Goal: Task Accomplishment & Management: Manage account settings

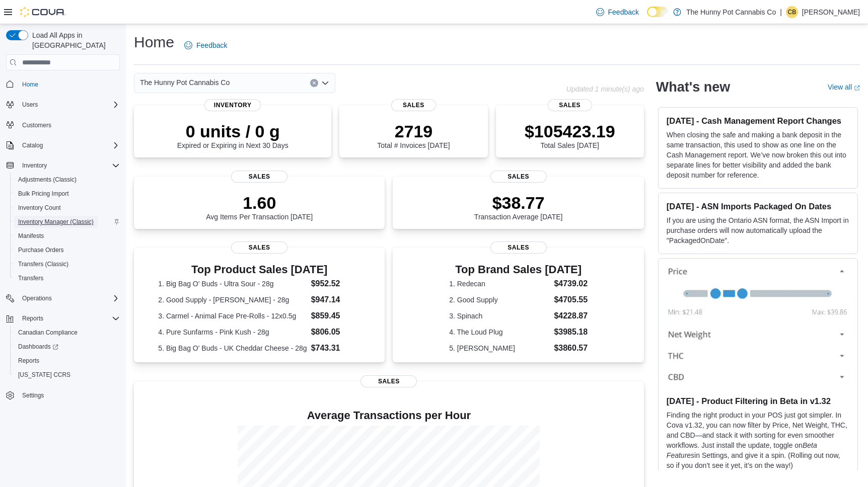
click at [57, 218] on span "Inventory Manager (Classic)" at bounding box center [56, 222] width 76 height 8
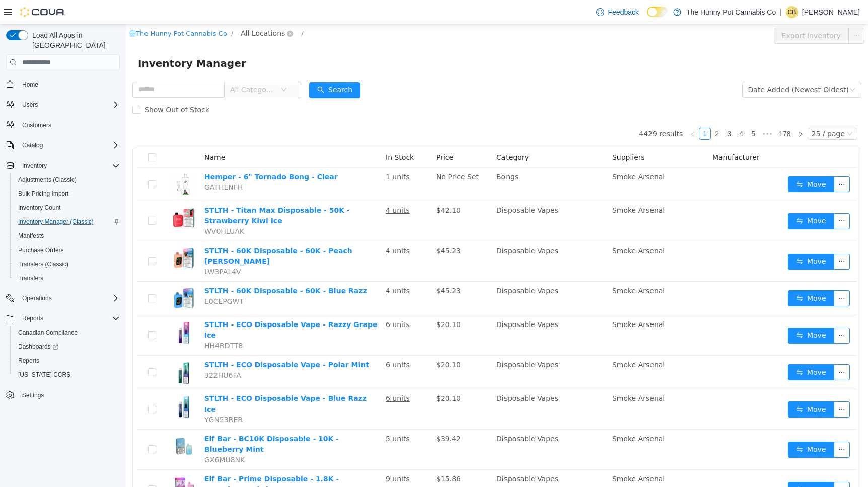
click at [263, 34] on span "All Locations" at bounding box center [263, 33] width 44 height 11
type input "****"
click at [293, 107] on span "[STREET_ADDRESS]" at bounding box center [303, 105] width 70 height 8
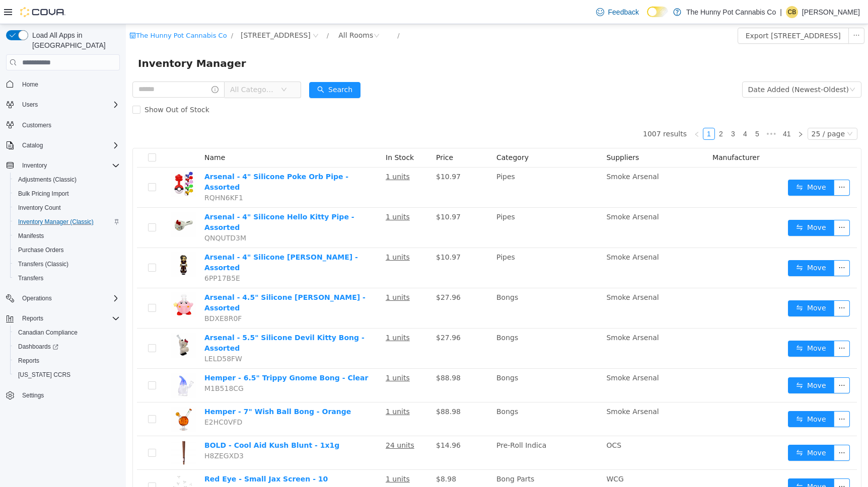
click at [9, 12] on icon at bounding box center [8, 12] width 8 height 6
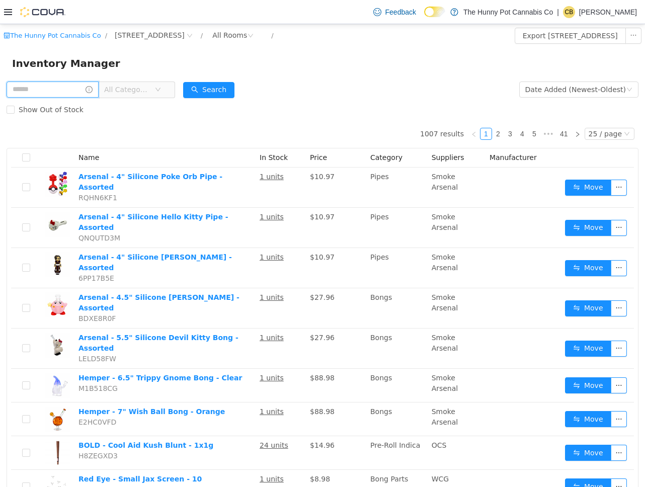
drag, startPoint x: 70, startPoint y: 89, endPoint x: 111, endPoint y: 94, distance: 41.5
click at [70, 89] on input "text" at bounding box center [53, 90] width 92 height 16
paste input "********"
type input "********"
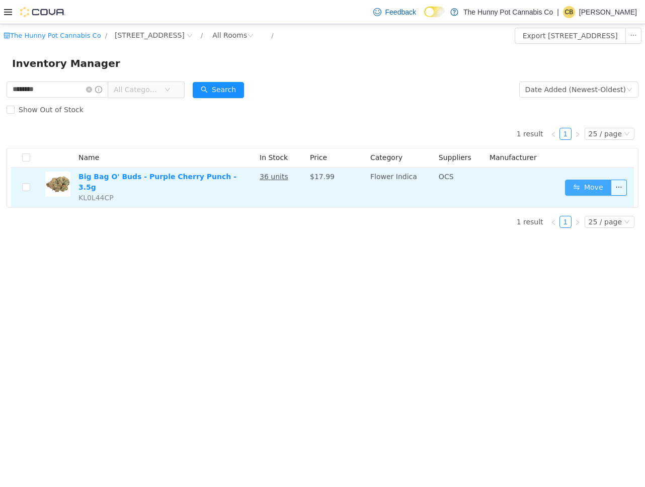
click at [598, 185] on button "Move" at bounding box center [588, 188] width 46 height 16
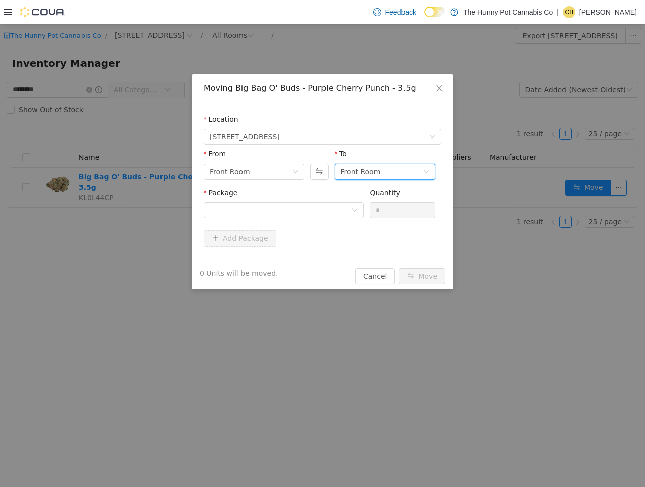
click at [374, 171] on div "Front Room" at bounding box center [361, 171] width 40 height 15
click at [349, 223] on li "Back Room" at bounding box center [385, 224] width 101 height 16
click at [259, 208] on div at bounding box center [280, 210] width 141 height 15
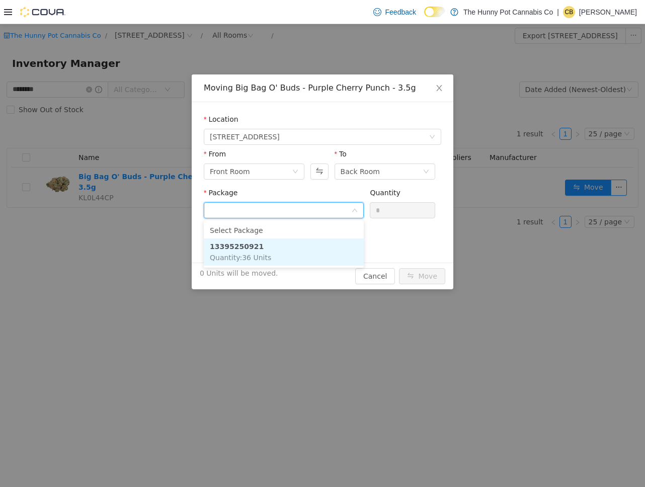
drag, startPoint x: 262, startPoint y: 248, endPoint x: 388, endPoint y: 227, distance: 127.6
click at [263, 248] on li "13395250921 Quantity : 36 Units" at bounding box center [284, 252] width 160 height 27
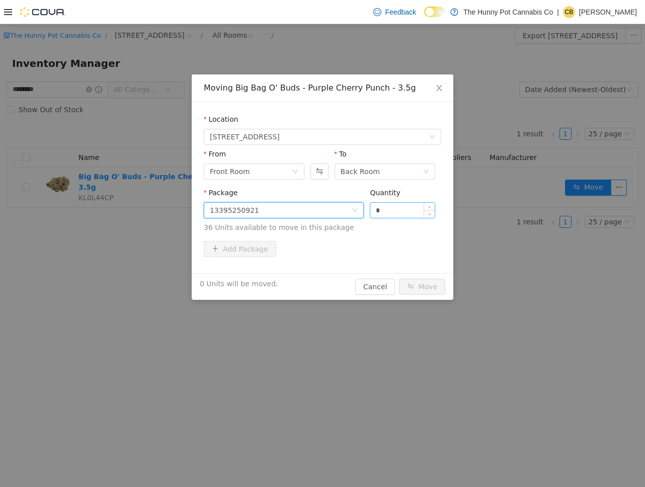
click at [397, 213] on input "*" at bounding box center [403, 210] width 64 height 15
type input "**"
click at [425, 285] on button "Move" at bounding box center [422, 287] width 46 height 16
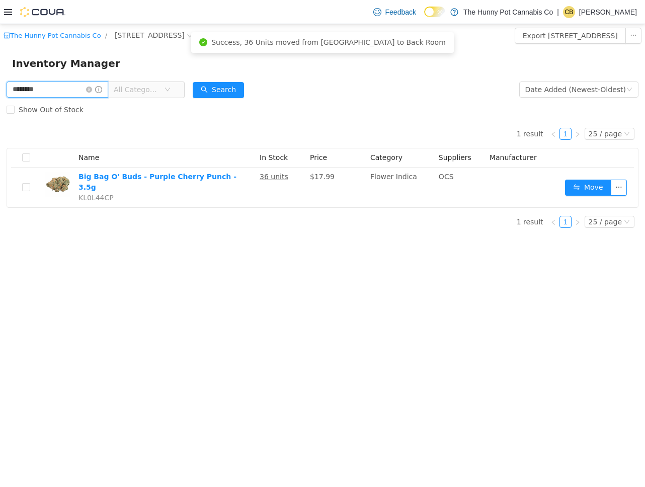
click at [60, 83] on input "********" at bounding box center [58, 90] width 102 height 16
click at [61, 86] on input "********" at bounding box center [58, 90] width 102 height 16
paste input "text"
type input "********"
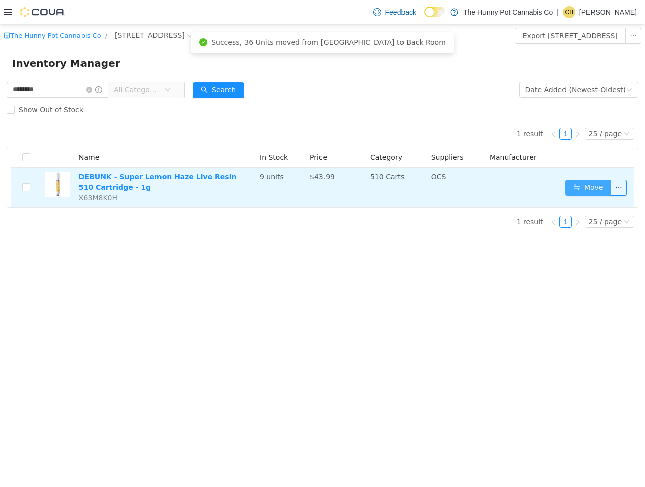
click at [607, 195] on button "Move" at bounding box center [588, 188] width 46 height 16
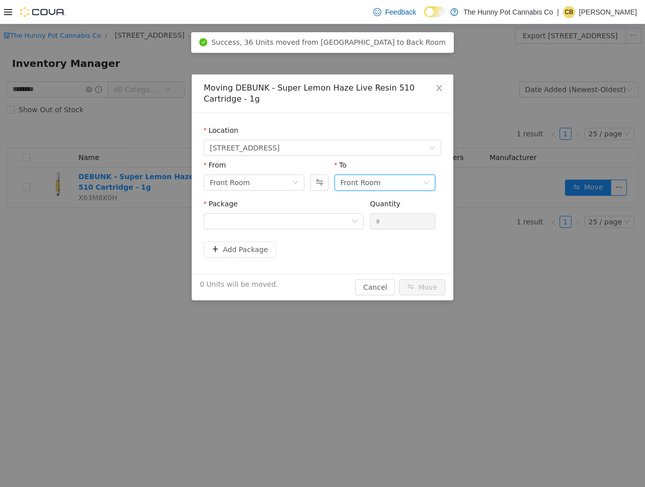
click at [368, 186] on div "Front Room" at bounding box center [361, 182] width 40 height 15
click at [359, 236] on li "Back Room" at bounding box center [385, 235] width 101 height 16
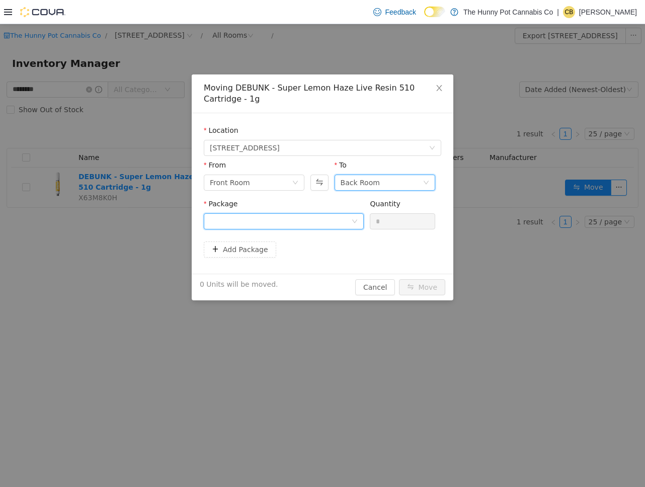
click at [286, 221] on div at bounding box center [280, 221] width 141 height 15
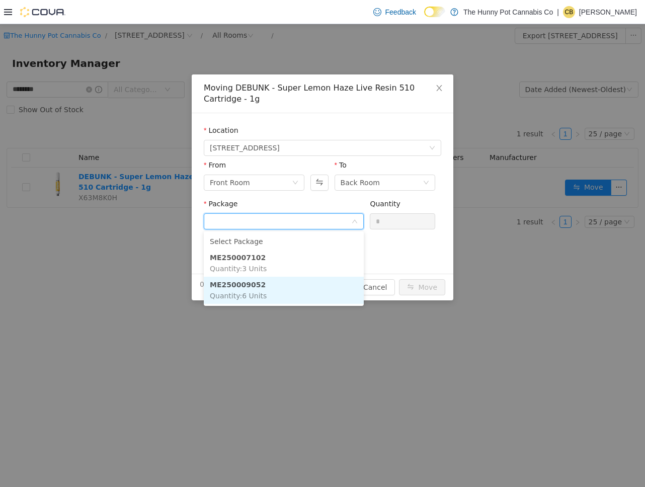
drag, startPoint x: 302, startPoint y: 282, endPoint x: 359, endPoint y: 252, distance: 64.6
click at [304, 281] on li "ME250009052 Quantity : 6 Units" at bounding box center [284, 290] width 160 height 27
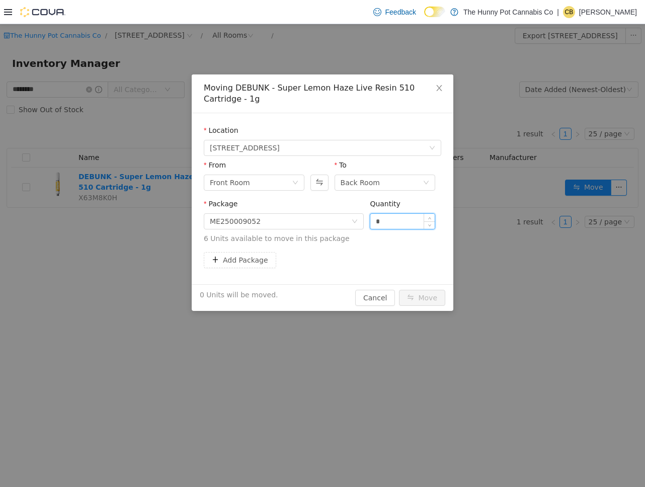
click at [401, 224] on input "*" at bounding box center [403, 221] width 64 height 15
type input "*"
drag, startPoint x: 420, startPoint y: 296, endPoint x: 260, endPoint y: 279, distance: 161.5
click at [420, 296] on button "Move" at bounding box center [422, 298] width 46 height 16
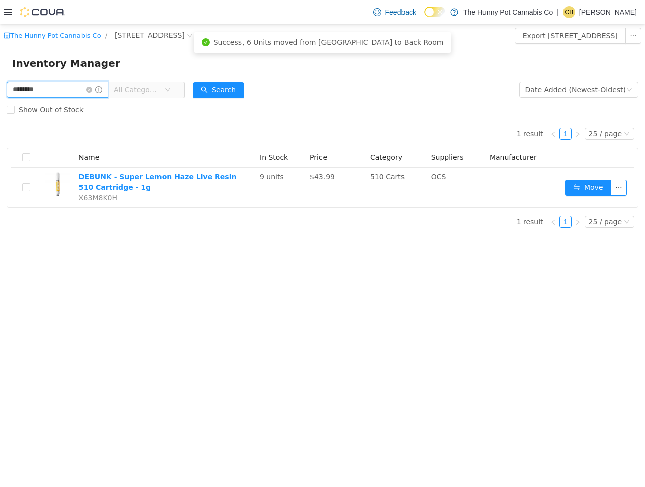
click at [63, 89] on input "********" at bounding box center [58, 90] width 102 height 16
paste input "text"
type input "********"
click at [229, 93] on button "Search" at bounding box center [218, 90] width 51 height 16
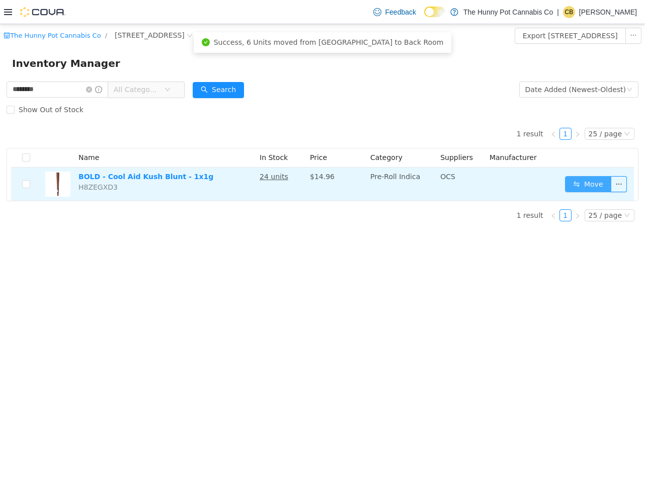
click at [593, 186] on button "Move" at bounding box center [588, 184] width 46 height 16
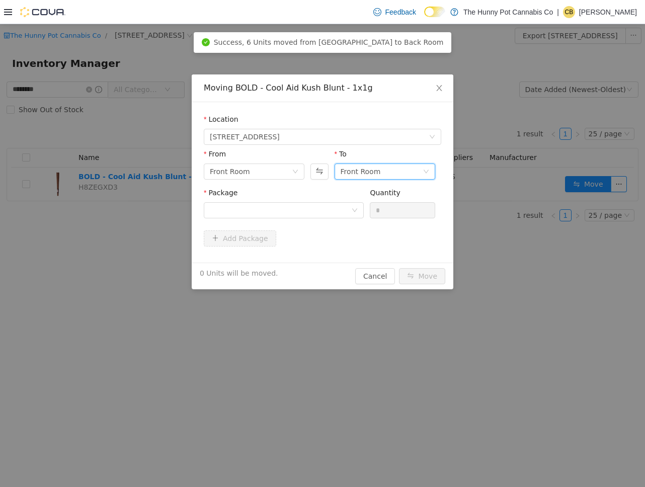
click at [349, 173] on div "Front Room" at bounding box center [361, 171] width 40 height 15
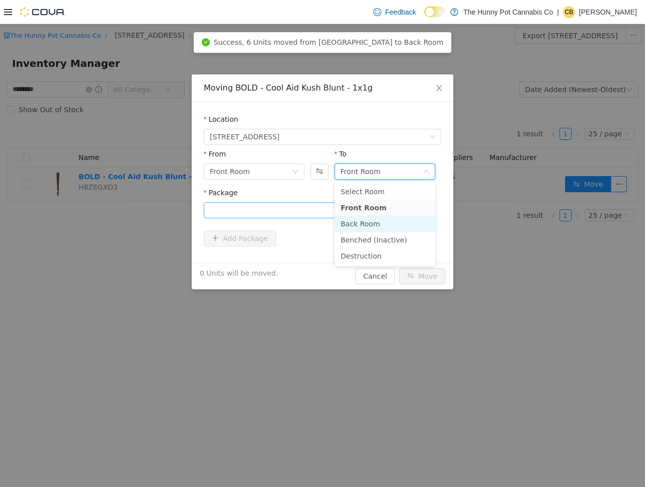
drag, startPoint x: 348, startPoint y: 221, endPoint x: 289, endPoint y: 212, distance: 60.5
click at [348, 221] on li "Back Room" at bounding box center [385, 224] width 101 height 16
click at [278, 209] on div at bounding box center [280, 210] width 141 height 15
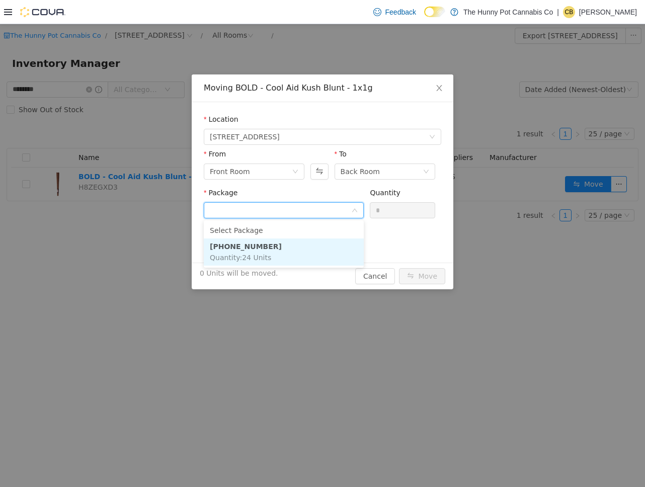
click at [304, 258] on li "3734-2511-01 Quantity : 24 Units" at bounding box center [284, 252] width 160 height 27
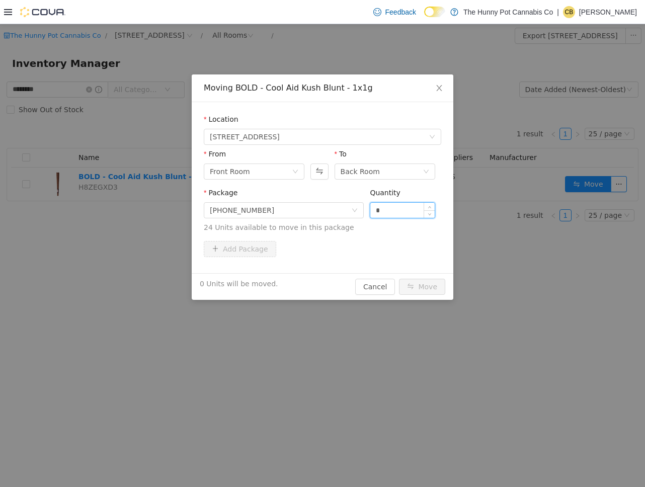
click at [389, 209] on input "*" at bounding box center [403, 210] width 64 height 15
type input "**"
drag, startPoint x: 437, startPoint y: 293, endPoint x: 437, endPoint y: 286, distance: 7.1
click at [436, 293] on button "Move" at bounding box center [422, 287] width 46 height 16
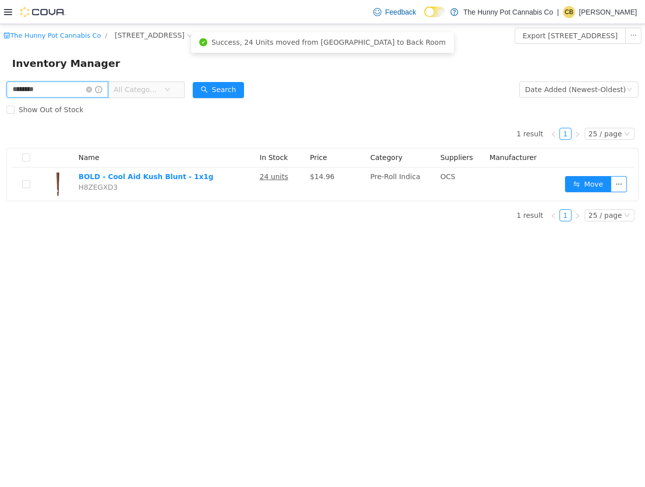
click at [57, 88] on input "********" at bounding box center [58, 90] width 102 height 16
paste input "text"
type input "********"
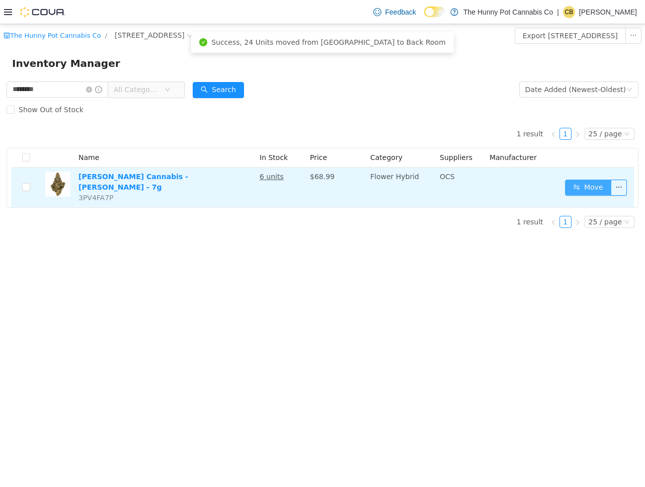
click at [588, 185] on button "Move" at bounding box center [588, 188] width 46 height 16
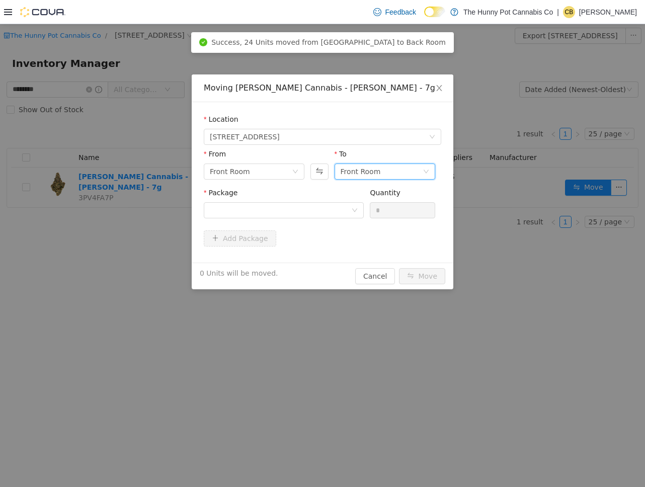
click at [384, 176] on div "Front Room" at bounding box center [382, 171] width 82 height 15
drag, startPoint x: 365, startPoint y: 221, endPoint x: 359, endPoint y: 220, distance: 5.6
click at [365, 221] on li "Back Room" at bounding box center [385, 224] width 101 height 16
click at [300, 215] on div at bounding box center [280, 210] width 141 height 15
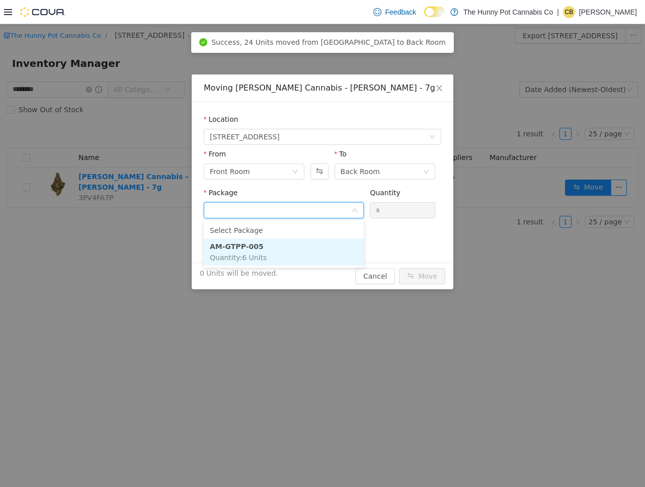
click at [304, 251] on li "AM-GTPP-005 Quantity : 6 Units" at bounding box center [284, 252] width 160 height 27
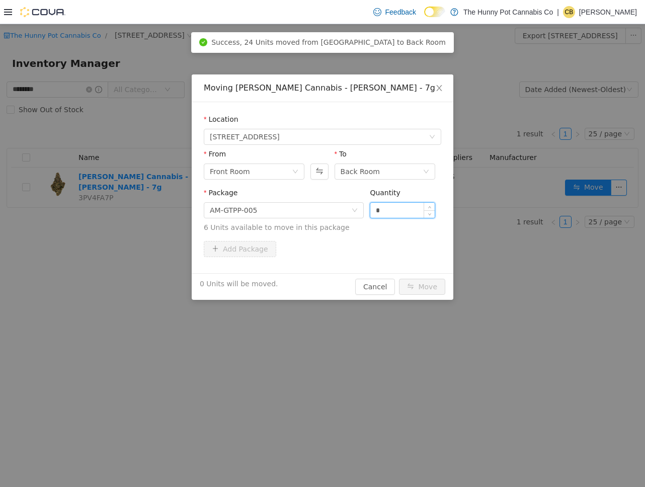
click at [397, 211] on input "*" at bounding box center [403, 210] width 64 height 15
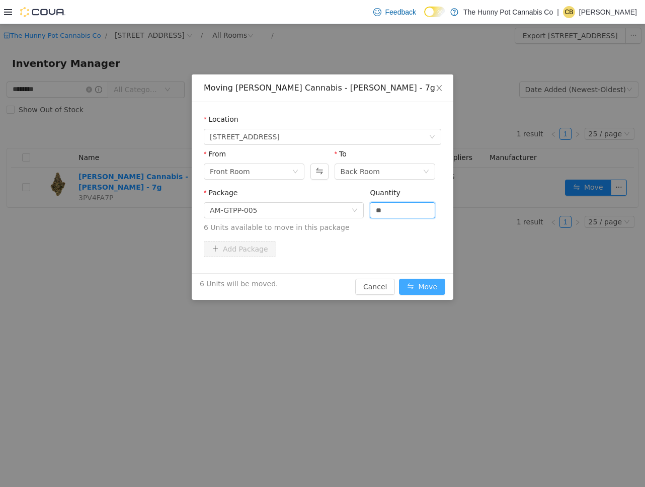
type input "*"
drag, startPoint x: 421, startPoint y: 289, endPoint x: 409, endPoint y: 285, distance: 12.1
click at [421, 289] on button "Move" at bounding box center [422, 287] width 46 height 16
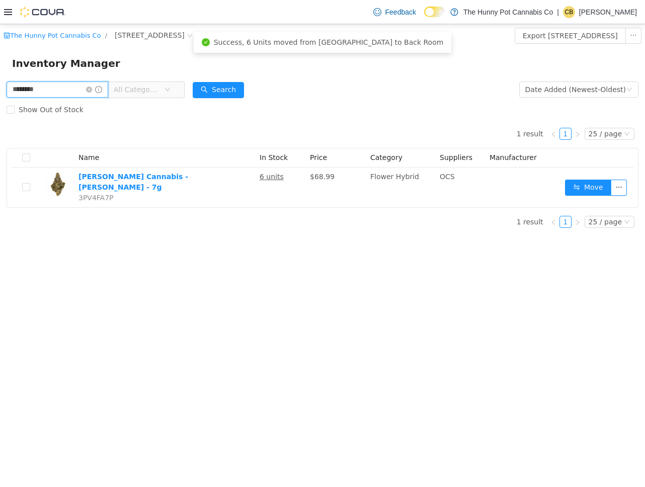
click at [55, 90] on input "********" at bounding box center [58, 90] width 102 height 16
paste input "text"
type input "********"
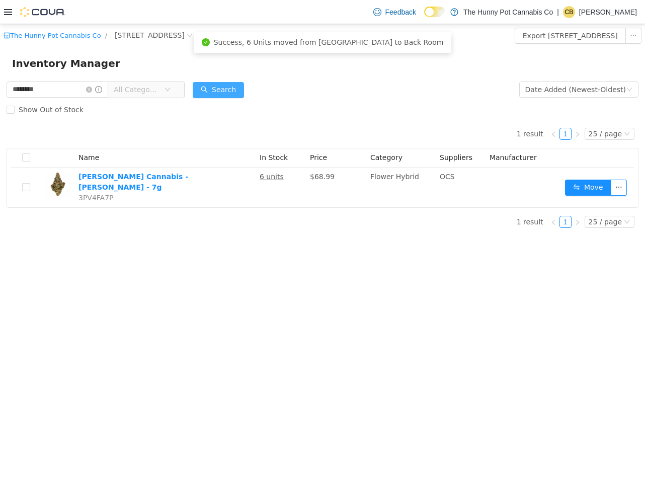
click at [241, 91] on button "Search" at bounding box center [218, 90] width 51 height 16
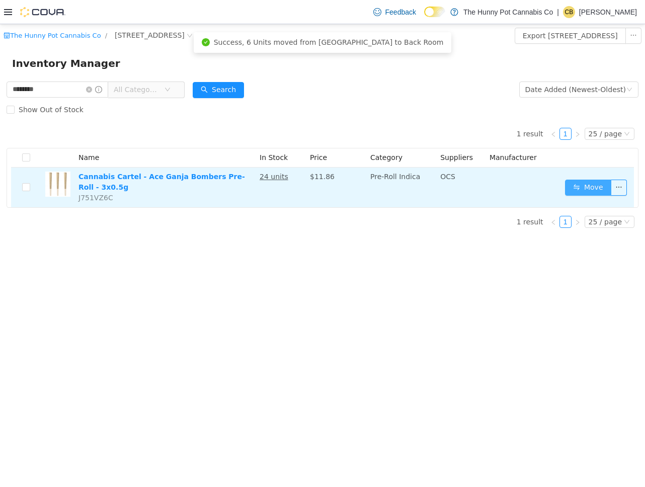
click at [601, 191] on button "Move" at bounding box center [588, 188] width 46 height 16
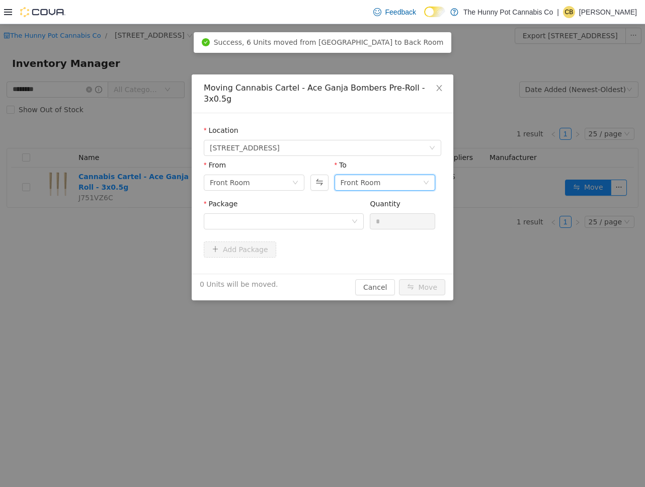
click at [366, 175] on div "Front Room" at bounding box center [361, 182] width 40 height 15
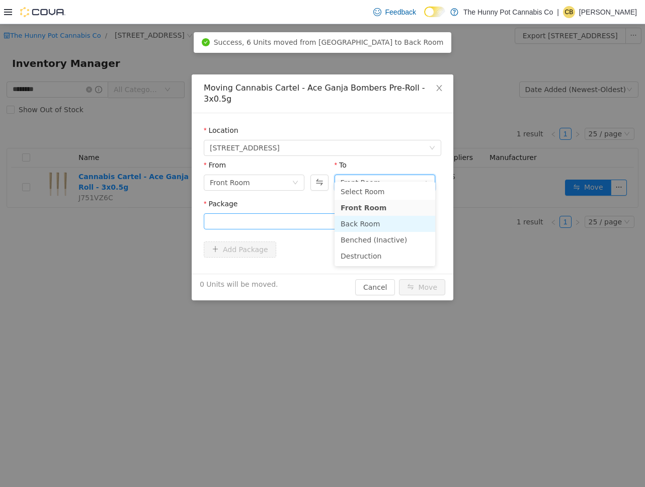
drag, startPoint x: 356, startPoint y: 221, endPoint x: 281, endPoint y: 213, distance: 75.5
click at [356, 221] on li "Back Room" at bounding box center [385, 224] width 101 height 16
drag, startPoint x: 274, startPoint y: 211, endPoint x: 275, endPoint y: 217, distance: 5.6
click at [274, 214] on div at bounding box center [280, 221] width 141 height 15
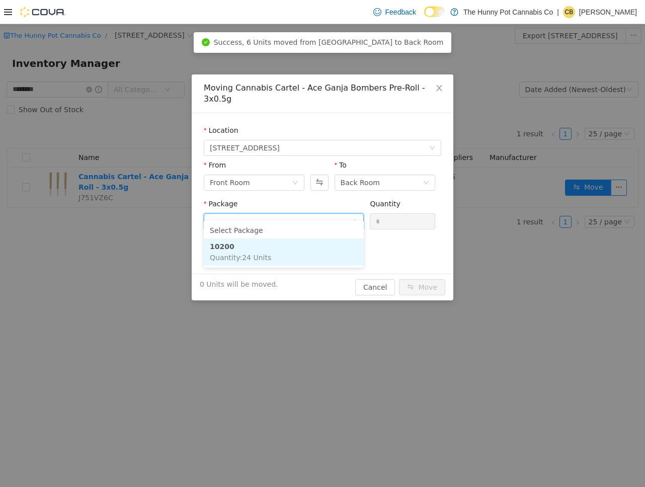
click at [285, 243] on li "10200 Quantity : 24 Units" at bounding box center [284, 252] width 160 height 27
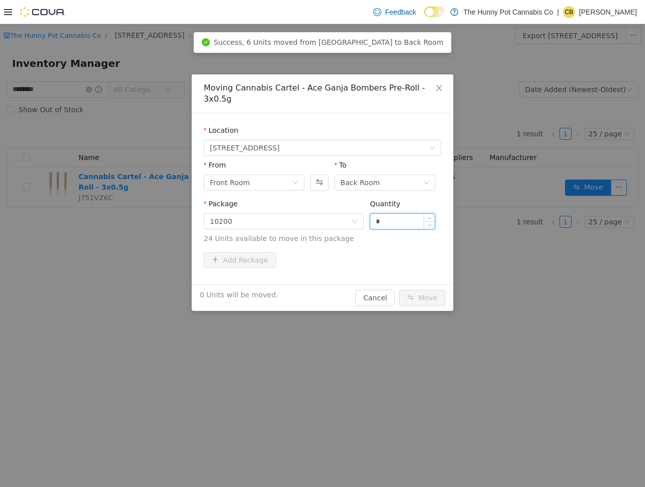
click at [398, 214] on input "*" at bounding box center [403, 221] width 64 height 15
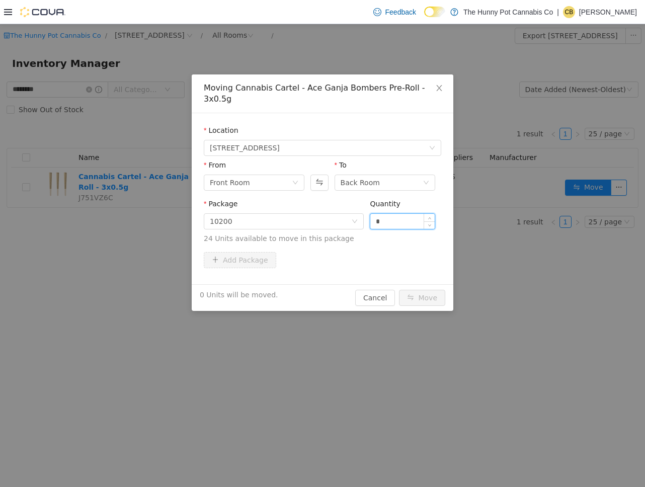
click at [395, 214] on input "*" at bounding box center [403, 221] width 64 height 15
type input "**"
click at [426, 290] on button "Move" at bounding box center [422, 298] width 46 height 16
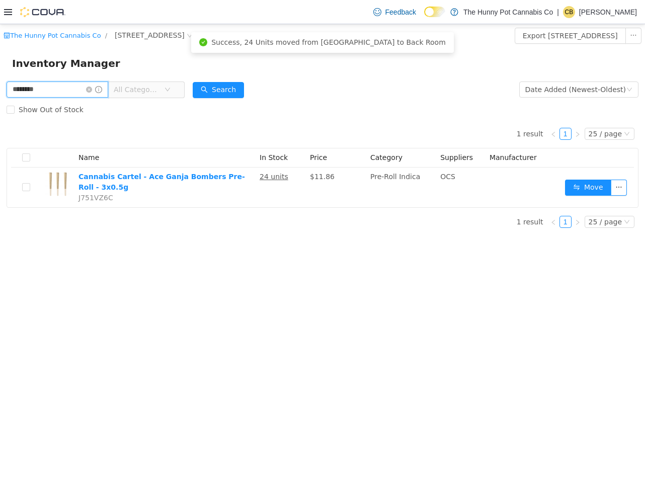
click at [75, 85] on input "********" at bounding box center [58, 90] width 102 height 16
click at [76, 85] on input "********" at bounding box center [58, 90] width 102 height 16
paste input "text"
type input "********"
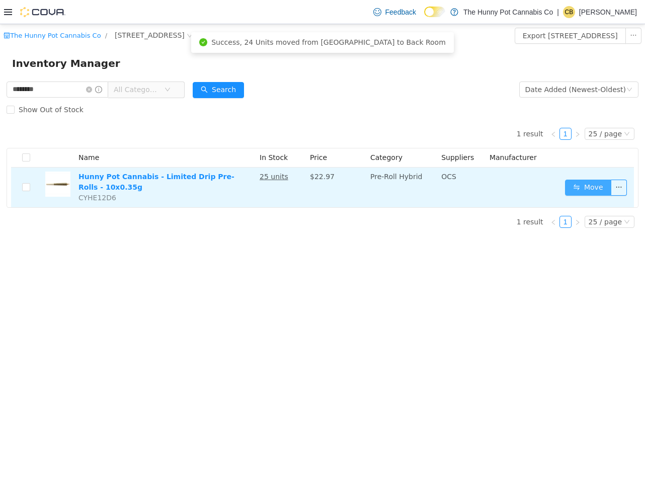
click at [590, 193] on button "Move" at bounding box center [588, 188] width 46 height 16
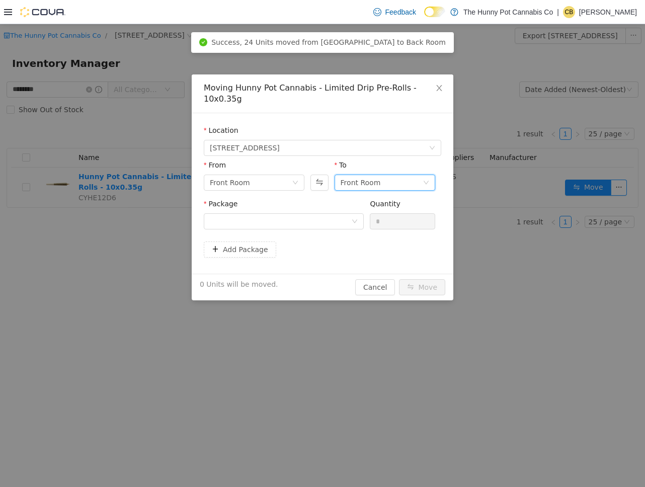
click at [356, 183] on div "Front Room" at bounding box center [361, 182] width 40 height 15
click at [358, 235] on li "Back Room" at bounding box center [385, 235] width 101 height 16
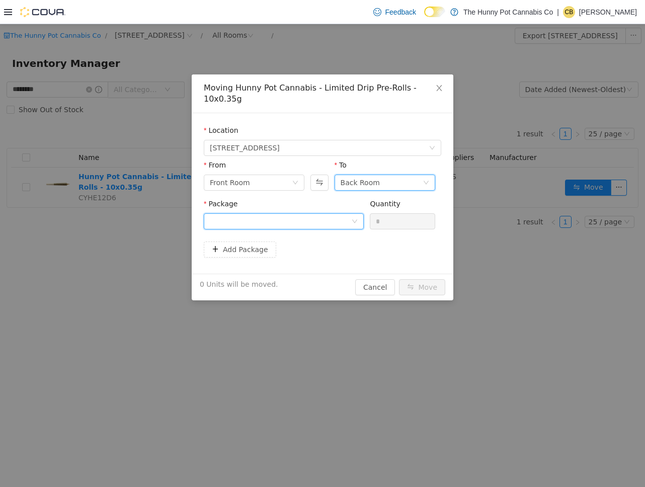
click at [303, 224] on div at bounding box center [280, 221] width 141 height 15
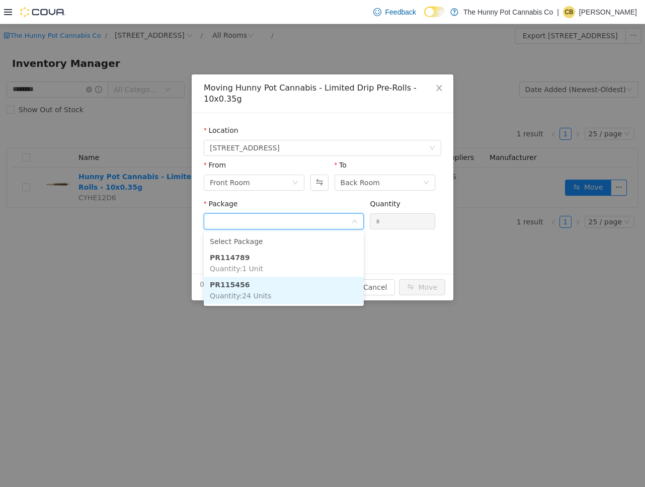
click at [300, 289] on li "PR115456 Quantity : 24 Units" at bounding box center [284, 290] width 160 height 27
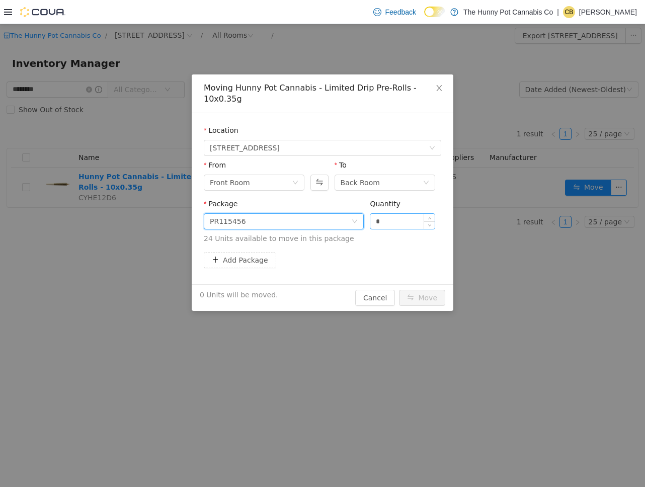
click at [378, 225] on input "*" at bounding box center [403, 221] width 64 height 15
type input "**"
drag, startPoint x: 434, startPoint y: 296, endPoint x: 429, endPoint y: 293, distance: 5.2
click at [433, 295] on button "Move" at bounding box center [422, 298] width 46 height 16
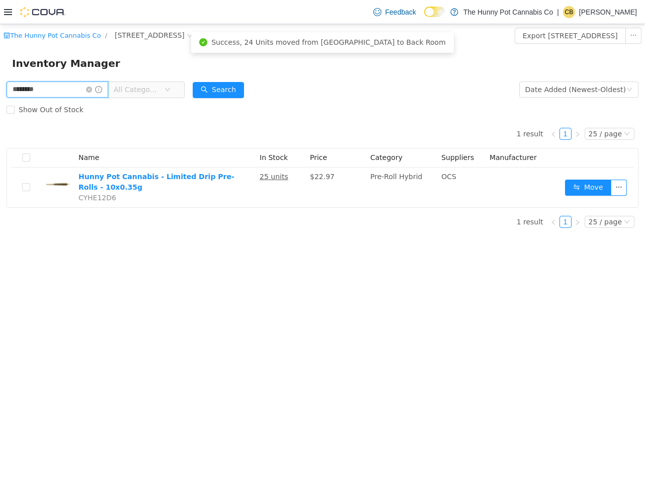
click at [69, 91] on input "********" at bounding box center [58, 90] width 102 height 16
paste input "text"
type input "********"
click at [229, 87] on button "Search" at bounding box center [218, 90] width 51 height 16
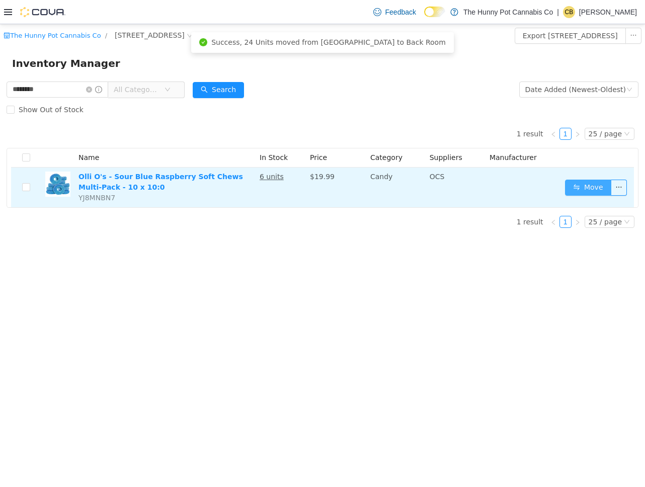
click at [589, 183] on button "Move" at bounding box center [588, 188] width 46 height 16
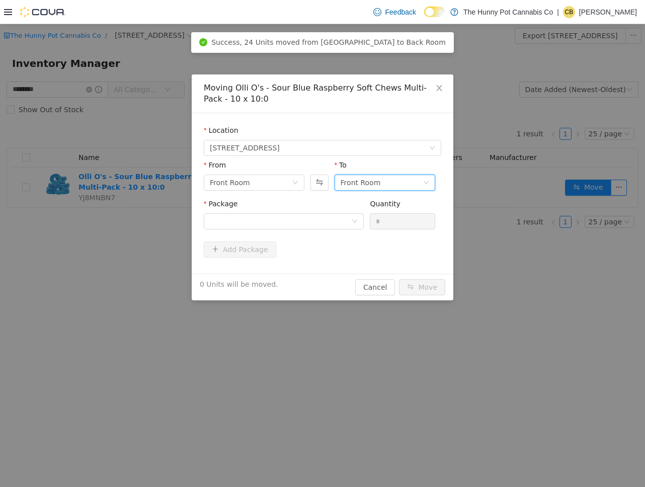
click at [368, 184] on div "Front Room" at bounding box center [361, 182] width 40 height 15
drag, startPoint x: 363, startPoint y: 232, endPoint x: 281, endPoint y: 232, distance: 81.6
click at [363, 232] on li "Back Room" at bounding box center [385, 235] width 101 height 16
click at [280, 224] on div at bounding box center [280, 221] width 141 height 15
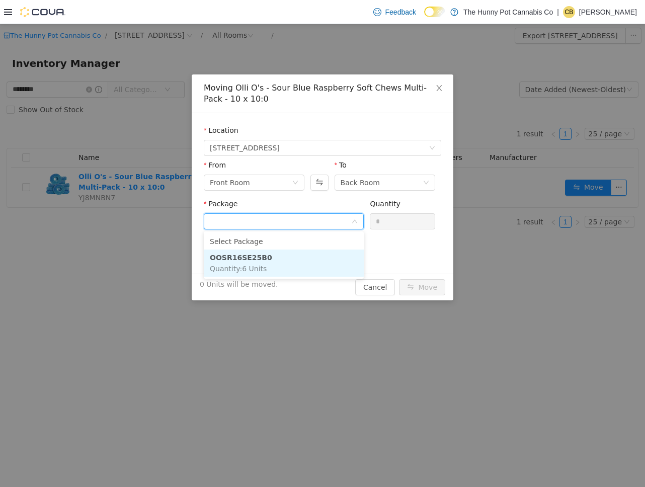
drag, startPoint x: 295, startPoint y: 267, endPoint x: 397, endPoint y: 227, distance: 110.5
click at [295, 267] on li "OOSR16SE25B0 Quantity : 6 Units" at bounding box center [284, 263] width 160 height 27
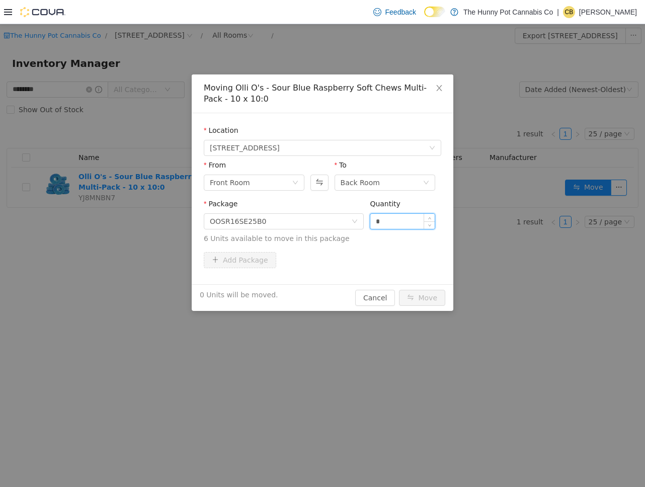
click at [398, 226] on input "*" at bounding box center [403, 221] width 64 height 15
type input "*"
click at [433, 296] on button "Move" at bounding box center [422, 298] width 46 height 16
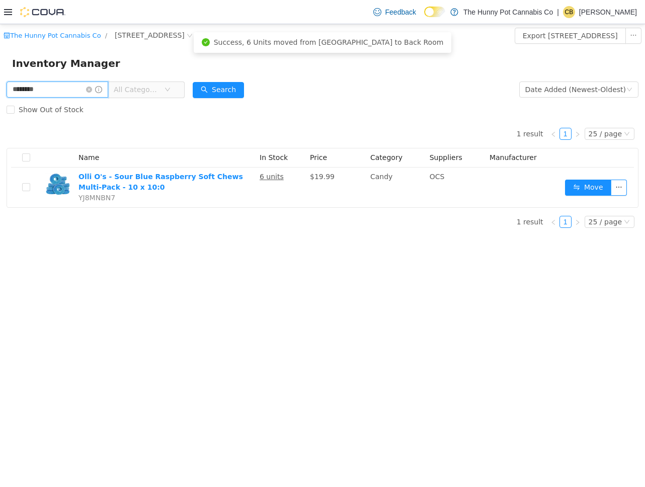
click at [55, 89] on input "********" at bounding box center [58, 90] width 102 height 16
click at [56, 89] on input "********" at bounding box center [58, 90] width 102 height 16
drag, startPoint x: 56, startPoint y: 89, endPoint x: 113, endPoint y: 90, distance: 56.4
click at [56, 89] on input "********" at bounding box center [58, 90] width 102 height 16
paste input "text"
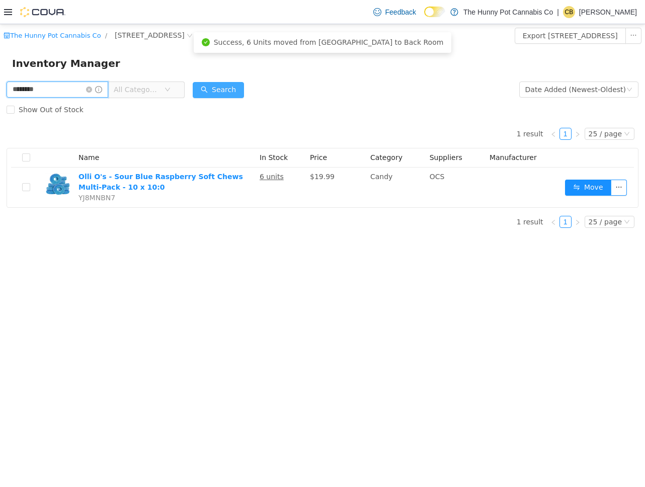
type input "********"
click at [224, 90] on button "Search" at bounding box center [218, 90] width 51 height 16
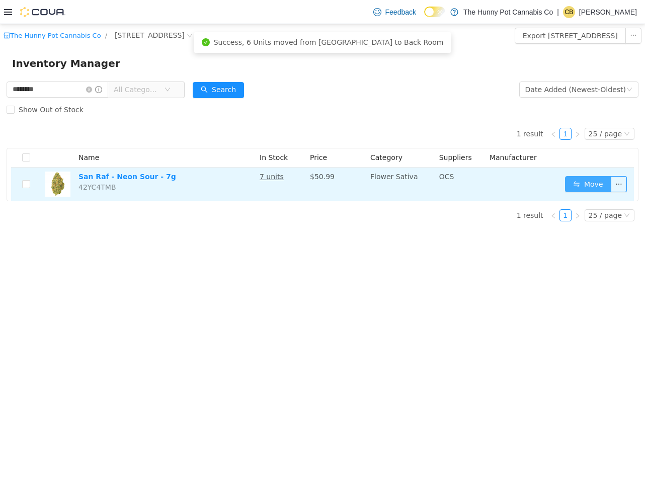
click at [590, 187] on button "Move" at bounding box center [588, 184] width 46 height 16
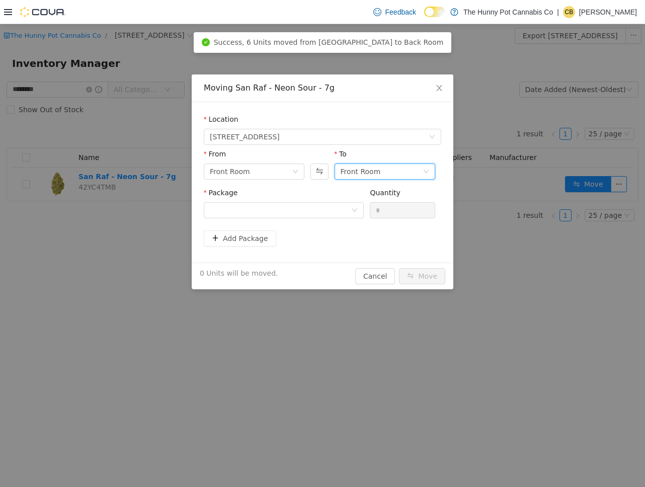
click at [401, 165] on div "Front Room" at bounding box center [382, 171] width 82 height 15
drag, startPoint x: 369, startPoint y: 222, endPoint x: 351, endPoint y: 221, distance: 18.2
click at [369, 222] on li "Back Room" at bounding box center [385, 224] width 101 height 16
click at [269, 212] on div at bounding box center [280, 210] width 141 height 15
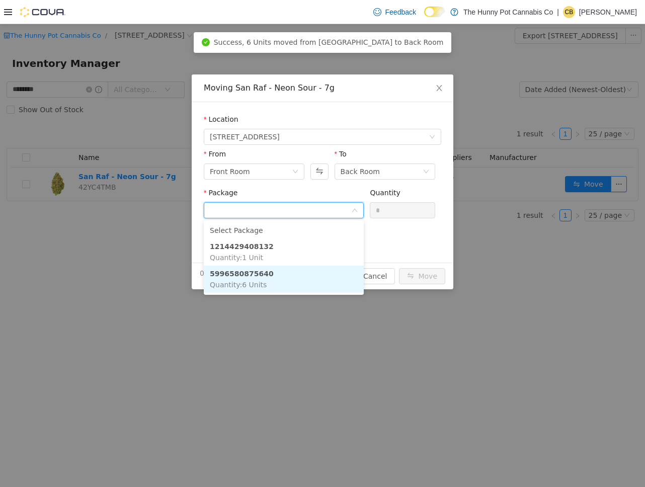
drag, startPoint x: 275, startPoint y: 281, endPoint x: 359, endPoint y: 225, distance: 100.8
click at [275, 281] on li "5996580875640 Quantity : 6 Units" at bounding box center [284, 279] width 160 height 27
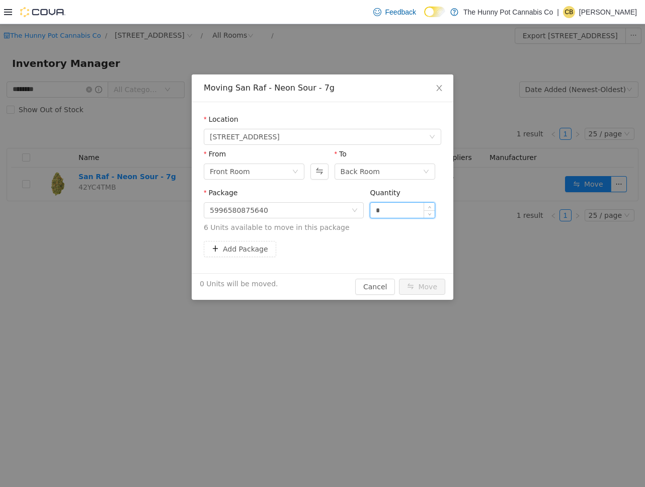
click at [398, 209] on input "*" at bounding box center [403, 210] width 64 height 15
type input "*"
click at [428, 283] on button "Move" at bounding box center [422, 287] width 46 height 16
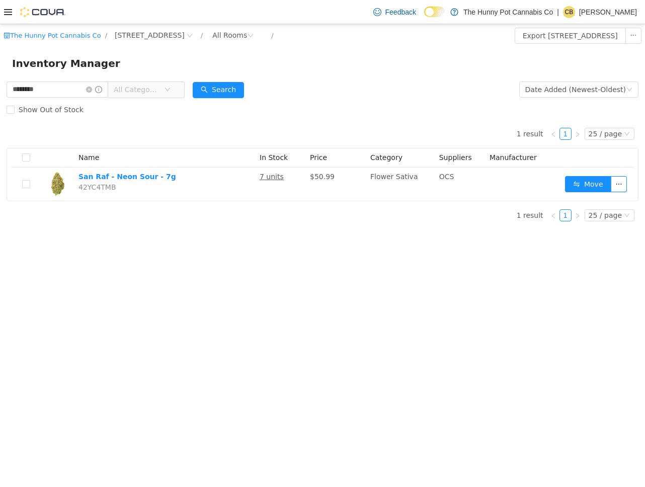
click at [6, 12] on icon at bounding box center [8, 12] width 8 height 6
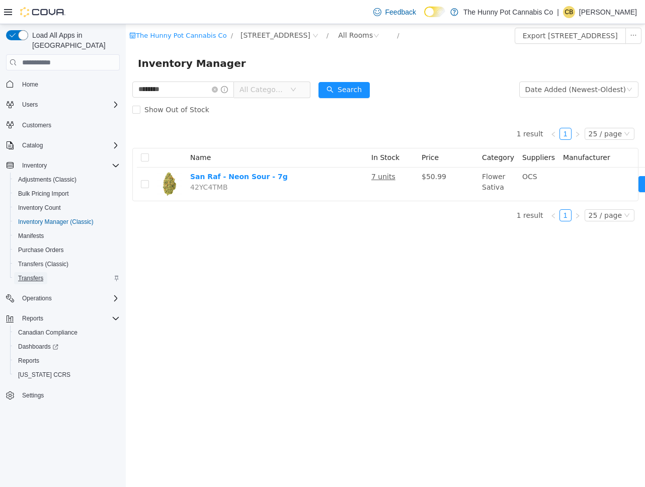
click at [47, 272] on link "Transfers" at bounding box center [30, 278] width 33 height 12
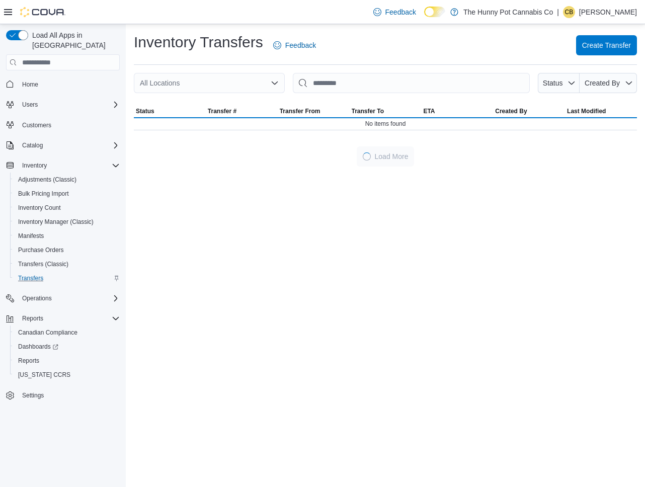
click at [11, 11] on icon at bounding box center [8, 12] width 8 height 8
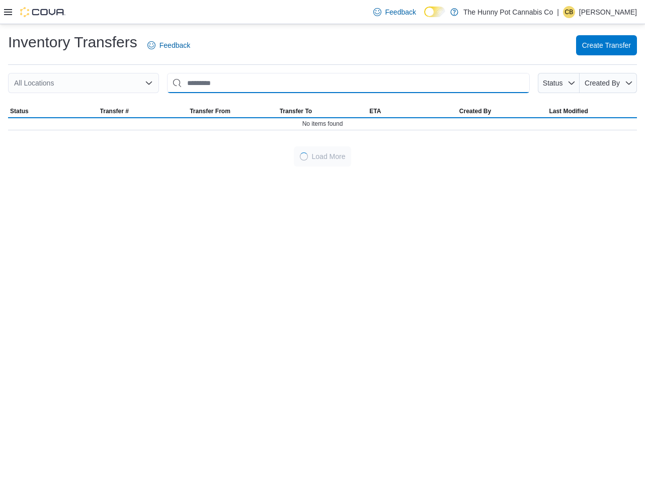
click at [229, 78] on input "This is a search bar. After typing your query, hit enter to filter the results …" at bounding box center [348, 83] width 363 height 20
paste input "**********"
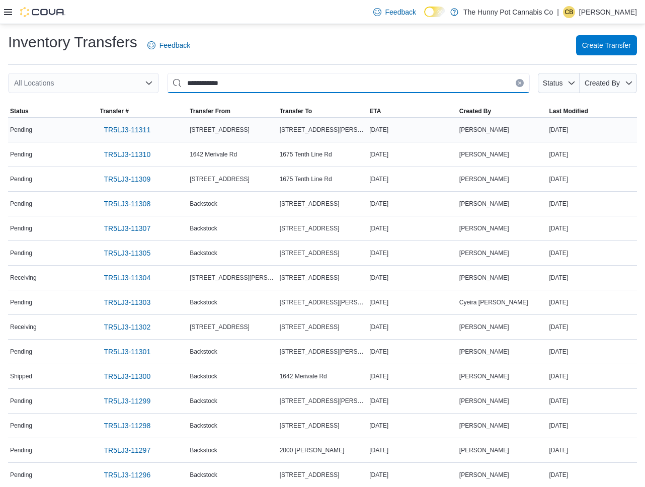
type input "**********"
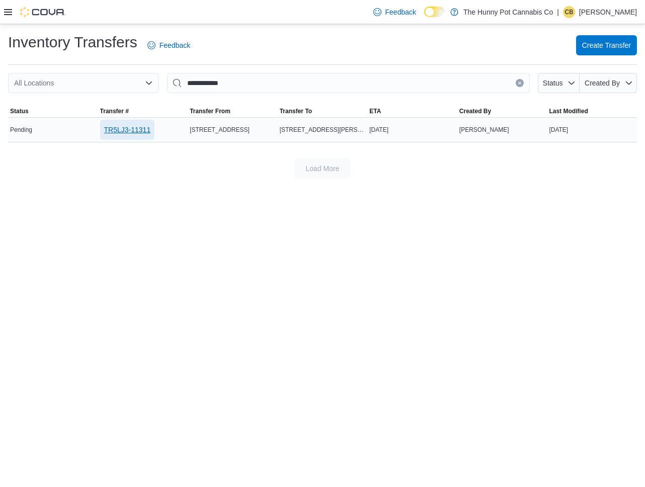
click at [130, 133] on span "TR5LJ3-11311" at bounding box center [127, 130] width 47 height 10
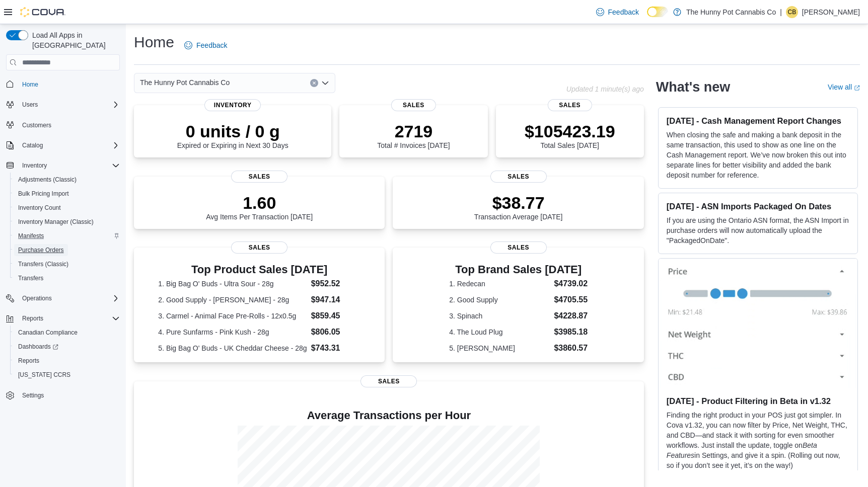
drag, startPoint x: 33, startPoint y: 241, endPoint x: 92, endPoint y: 229, distance: 60.1
click at [33, 246] on span "Purchase Orders" at bounding box center [41, 250] width 46 height 8
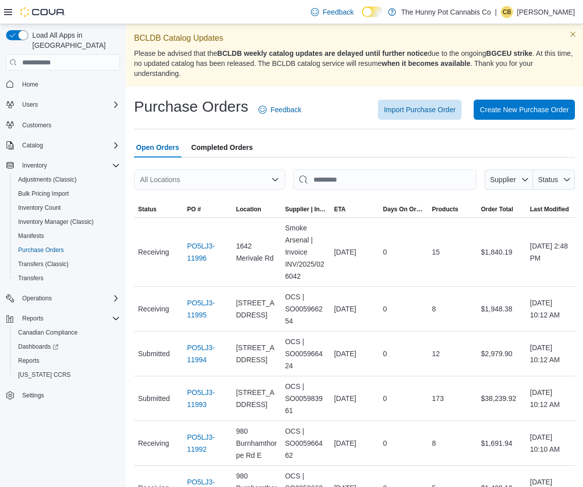
click at [232, 183] on div "All Locations" at bounding box center [209, 180] width 151 height 20
type input "****"
click at [242, 197] on span "[STREET_ADDRESS]" at bounding box center [207, 197] width 69 height 10
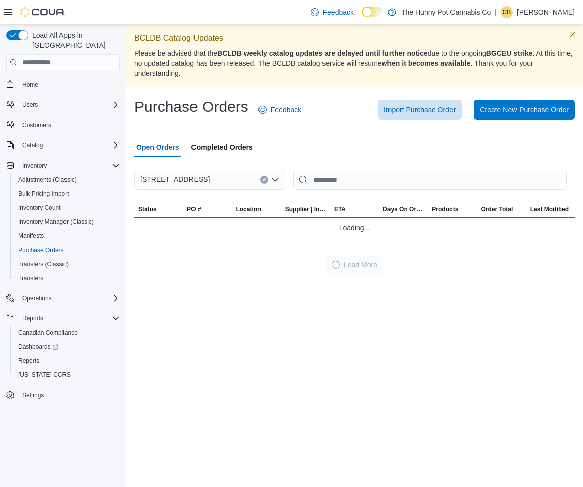
click at [7, 11] on icon at bounding box center [8, 12] width 8 height 8
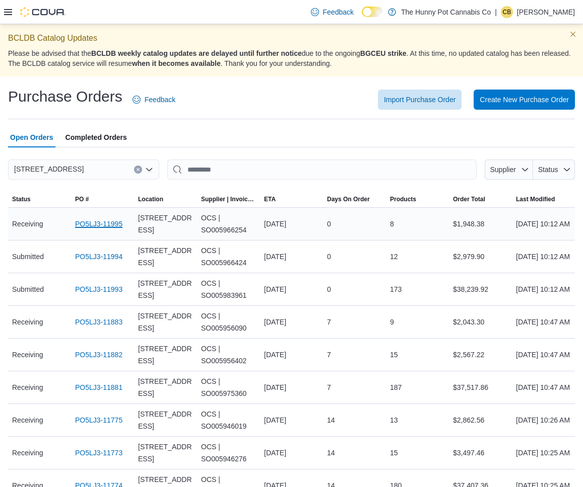
click at [99, 230] on link "PO5LJ3-11995" at bounding box center [98, 224] width 47 height 12
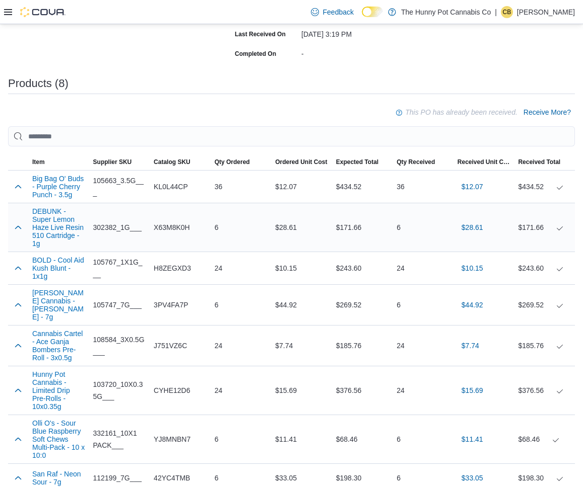
scroll to position [271, 0]
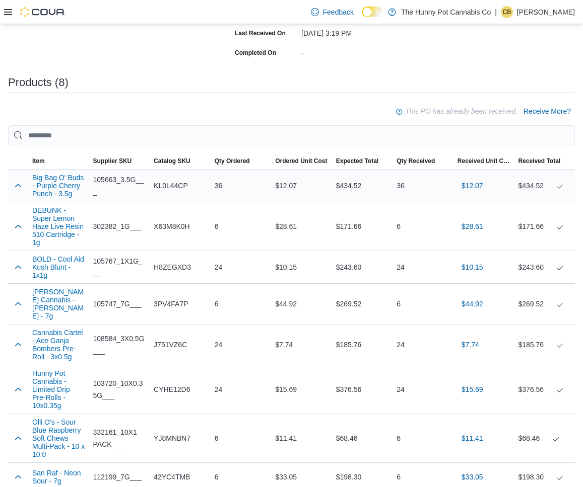
click at [183, 192] on span "KL0L44CP" at bounding box center [171, 186] width 34 height 12
click at [195, 196] on div "KL0L44CP" at bounding box center [180, 186] width 61 height 20
drag, startPoint x: 149, startPoint y: 159, endPoint x: 201, endPoint y: 361, distance: 208.9
click at [184, 384] on table "EuiBasicTable with search callback Item Supplier SKU Catalog SKU Qty Ordered Or…" at bounding box center [291, 323] width 566 height 338
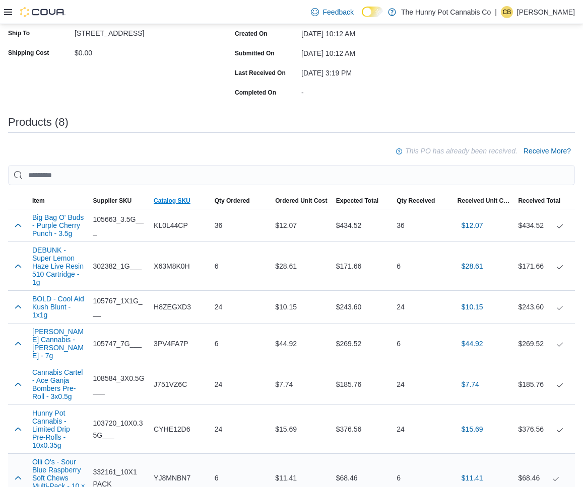
scroll to position [162, 0]
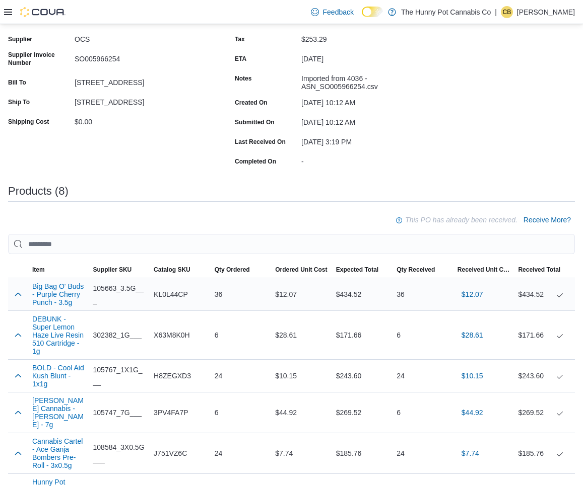
click at [168, 298] on span "KL0L44CP" at bounding box center [171, 295] width 34 height 12
drag, startPoint x: 168, startPoint y: 298, endPoint x: 424, endPoint y: 253, distance: 260.3
click at [168, 298] on span "KL0L44CP" at bounding box center [171, 295] width 34 height 12
copy span "KL0L44CP"
click at [177, 341] on span "X63M8K0H" at bounding box center [172, 335] width 36 height 12
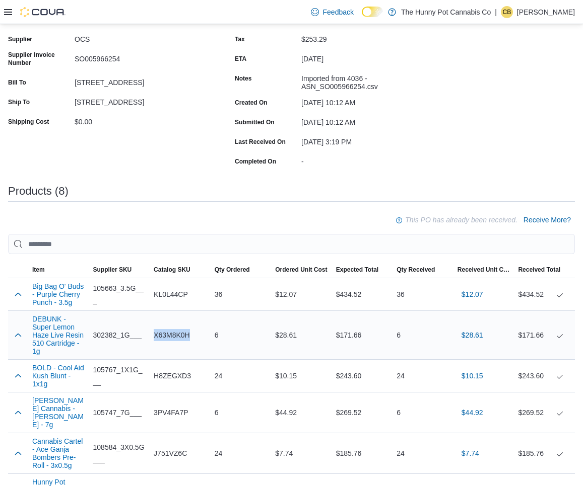
click at [177, 341] on span "X63M8K0H" at bounding box center [172, 335] width 36 height 12
copy span "X63M8K0H"
click at [181, 382] on span "H8ZEGXD3" at bounding box center [172, 376] width 37 height 12
drag, startPoint x: 181, startPoint y: 389, endPoint x: 189, endPoint y: 389, distance: 8.1
click at [181, 382] on span "H8ZEGXD3" at bounding box center [172, 376] width 37 height 12
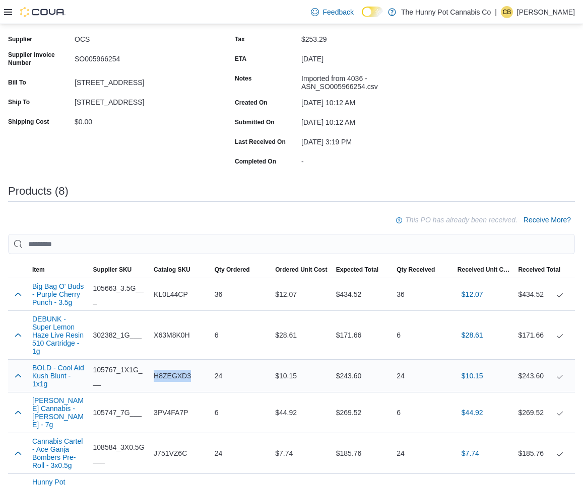
copy span "H8ZEGXD3"
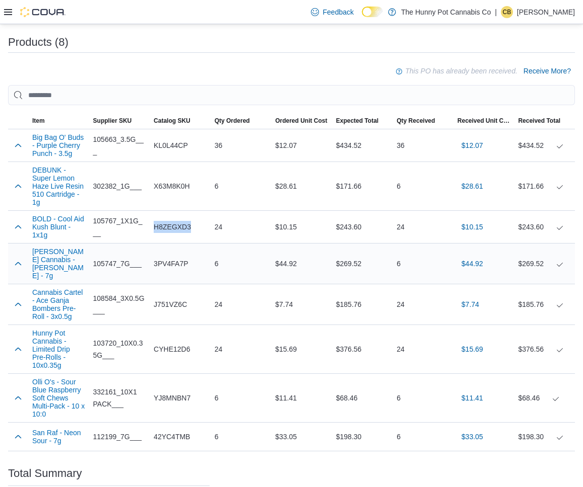
scroll to position [318, 0]
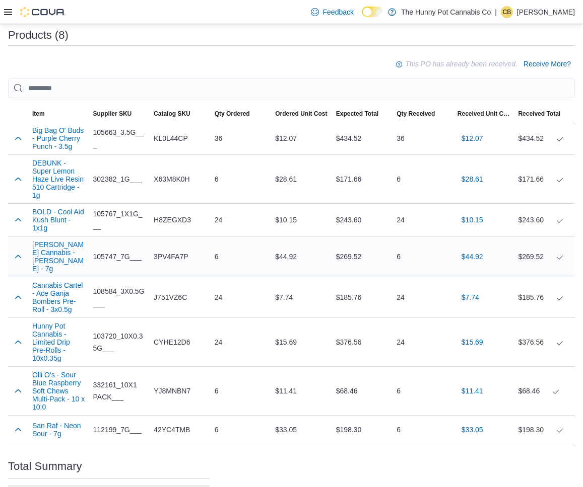
click at [177, 263] on span "3PV4FA7P" at bounding box center [171, 257] width 35 height 12
copy span "3PV4FA7P"
click at [183, 304] on span "J751VZ6C" at bounding box center [170, 298] width 33 height 12
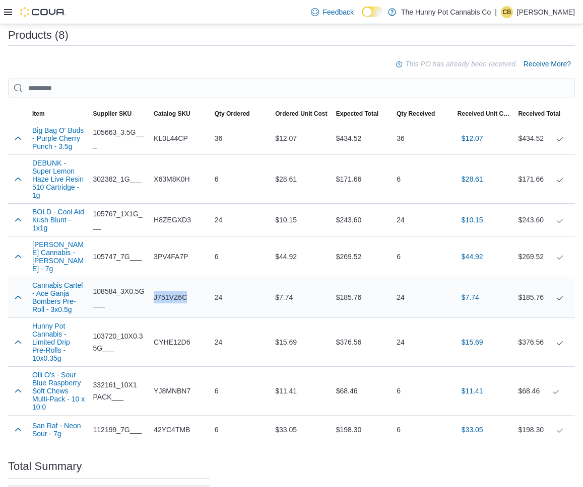
copy span "J751VZ6C"
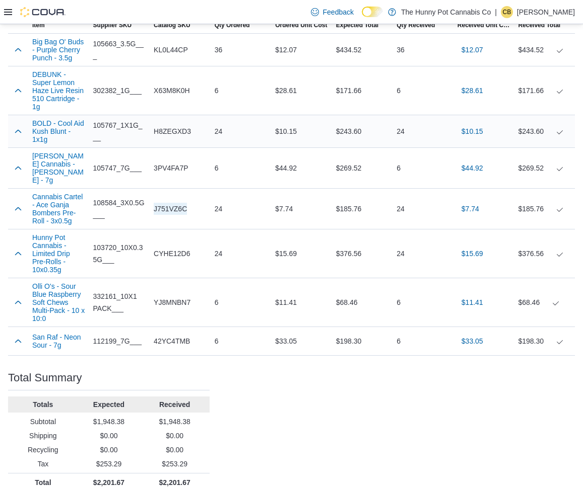
scroll to position [408, 0]
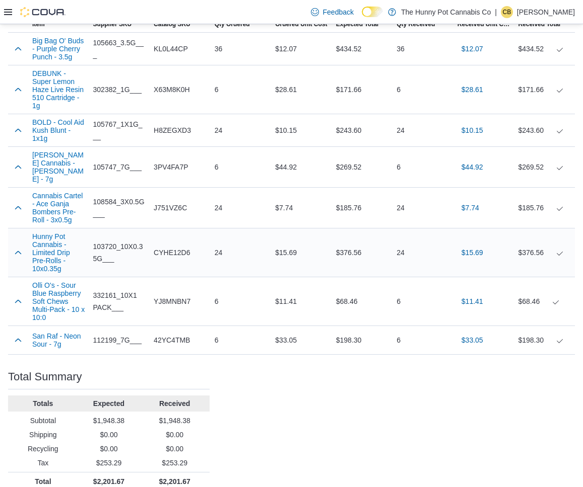
click at [162, 259] on span "CYHE12D6" at bounding box center [172, 253] width 36 height 12
copy span "CYHE12D6"
click at [179, 308] on span "YJ8MNBN7" at bounding box center [172, 302] width 37 height 12
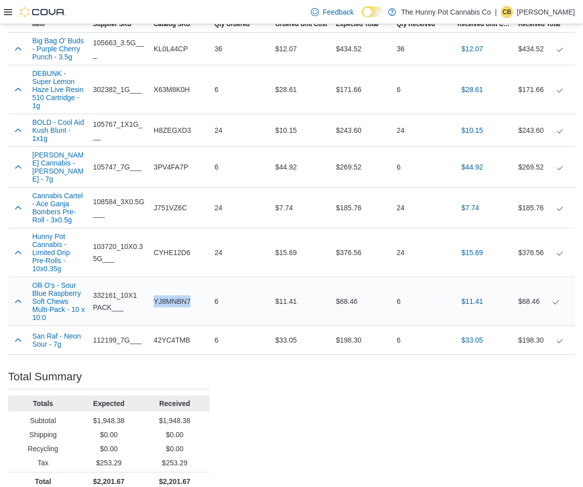
copy span "YJ8MNBN7"
click at [180, 346] on span "42YC4TMB" at bounding box center [172, 340] width 36 height 12
drag, startPoint x: 180, startPoint y: 373, endPoint x: 390, endPoint y: 358, distance: 210.5
click at [181, 346] on span "42YC4TMB" at bounding box center [172, 340] width 36 height 12
copy span "42YC4TMB"
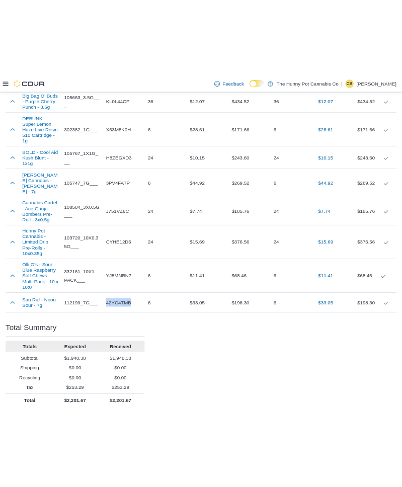
scroll to position [0, 0]
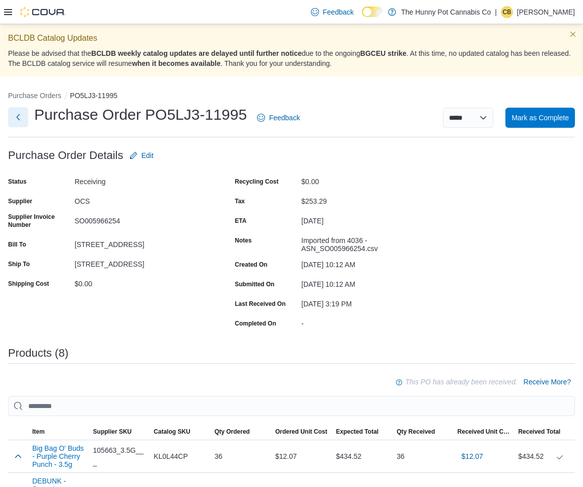
click at [19, 119] on button "Next" at bounding box center [18, 117] width 20 height 20
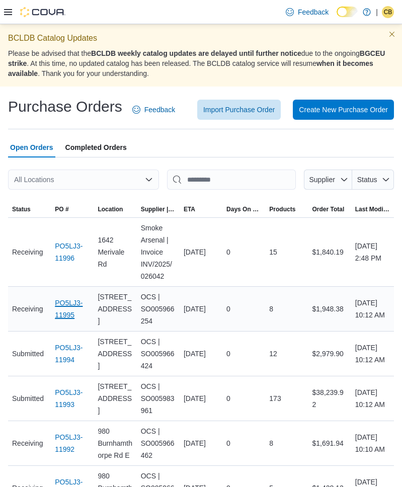
click at [66, 311] on link "PO5LJ3-11995" at bounding box center [72, 309] width 35 height 24
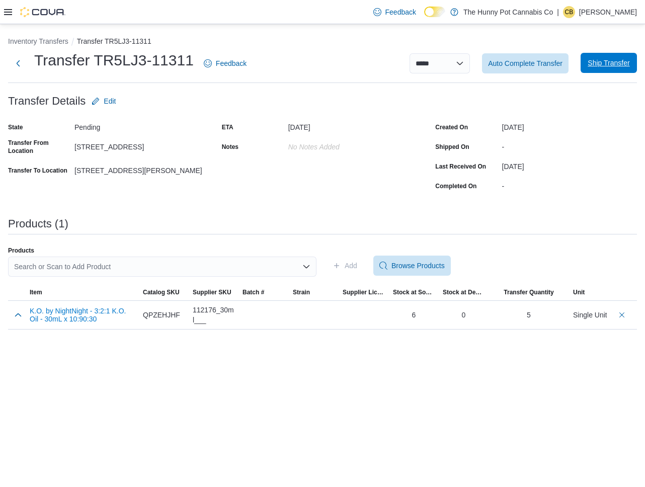
click at [628, 65] on span "Ship Transfer" at bounding box center [609, 63] width 42 height 10
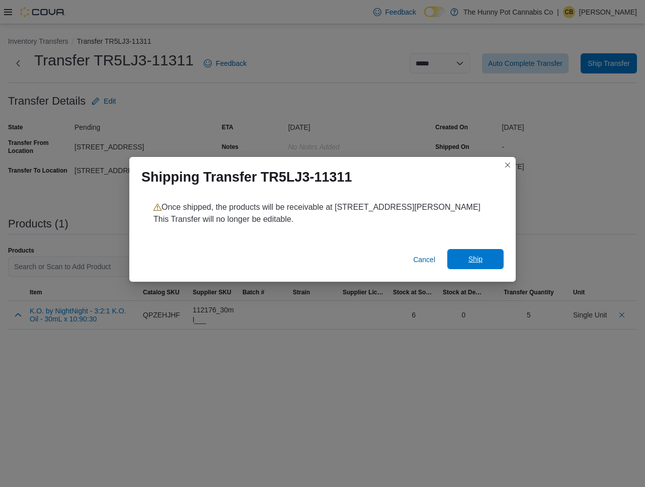
click at [476, 262] on span "Ship" at bounding box center [476, 259] width 14 height 10
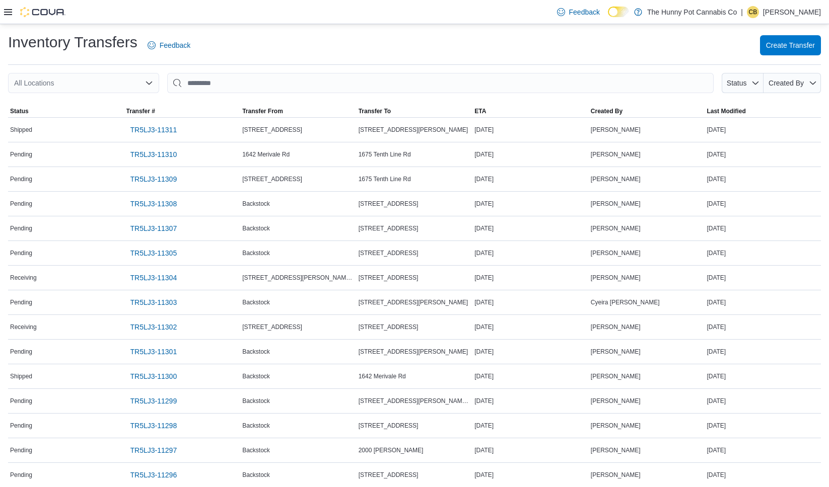
click at [249, 53] on div "Inventory Transfers Feedback Create Transfer" at bounding box center [414, 45] width 813 height 26
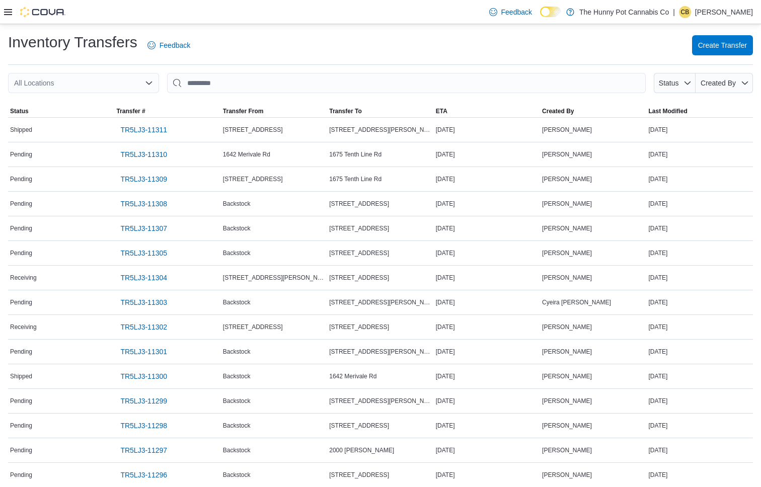
click at [7, 11] on icon at bounding box center [8, 12] width 8 height 8
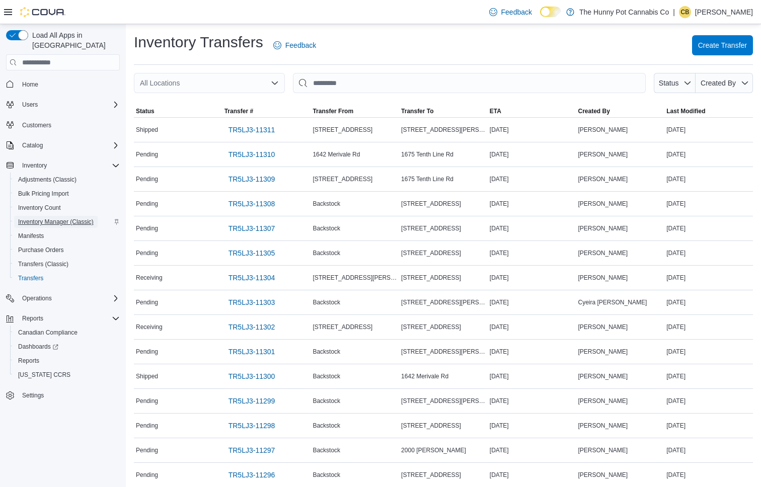
click at [50, 218] on span "Inventory Manager (Classic)" at bounding box center [56, 222] width 76 height 8
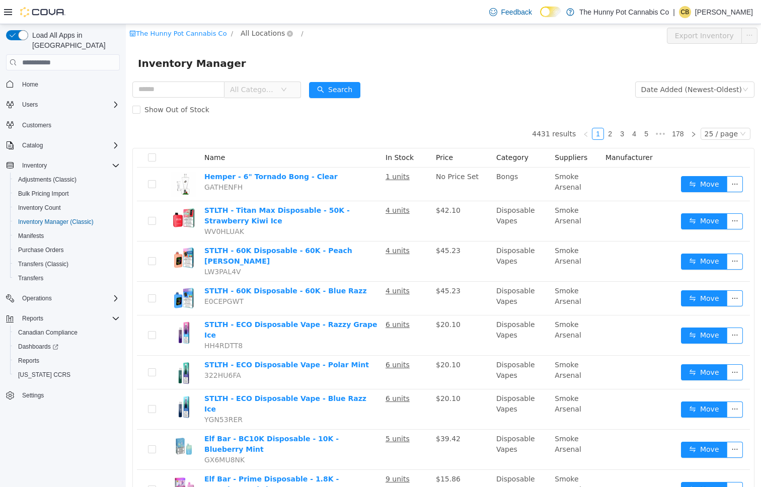
click at [260, 35] on span "All Locations" at bounding box center [263, 33] width 44 height 11
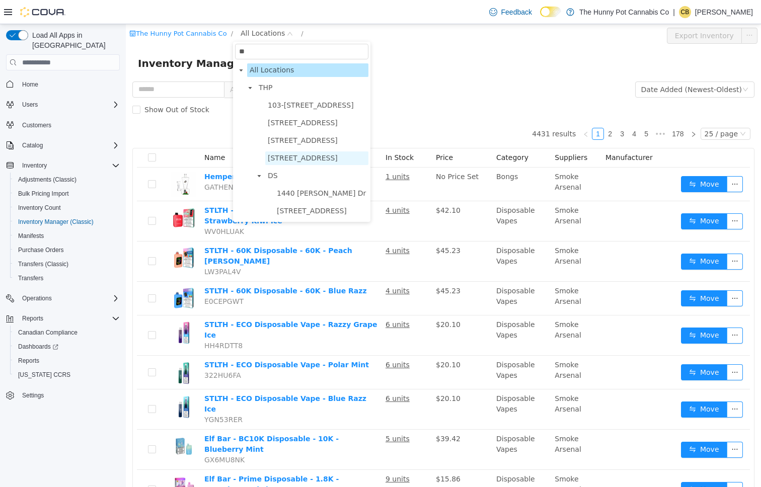
type input "**"
click at [307, 160] on span "[STREET_ADDRESS]" at bounding box center [303, 158] width 70 height 8
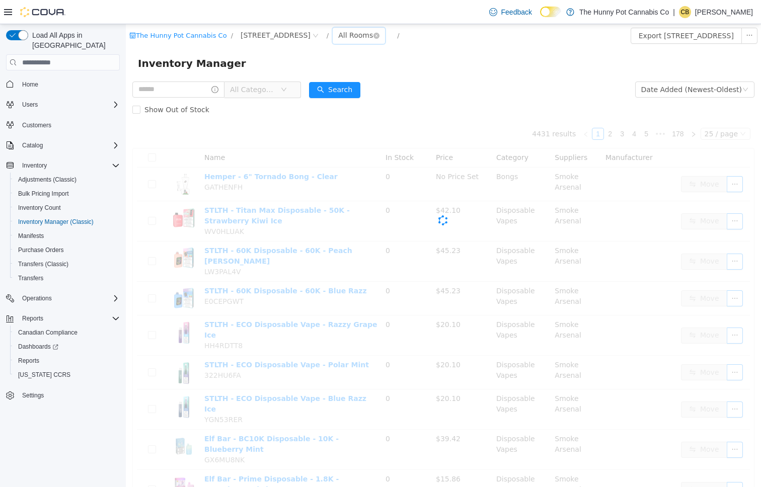
click at [362, 39] on div "All Rooms" at bounding box center [355, 35] width 35 height 15
click at [369, 88] on li "Back Room" at bounding box center [374, 88] width 60 height 16
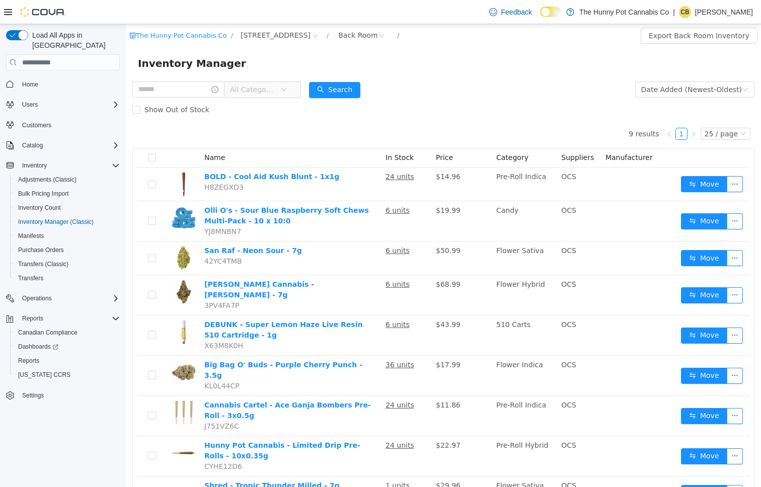
click at [11, 9] on icon at bounding box center [8, 12] width 8 height 6
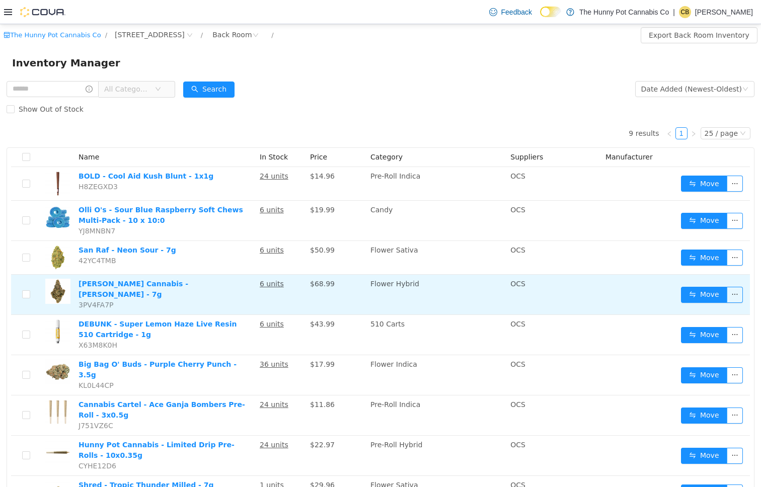
scroll to position [39, 0]
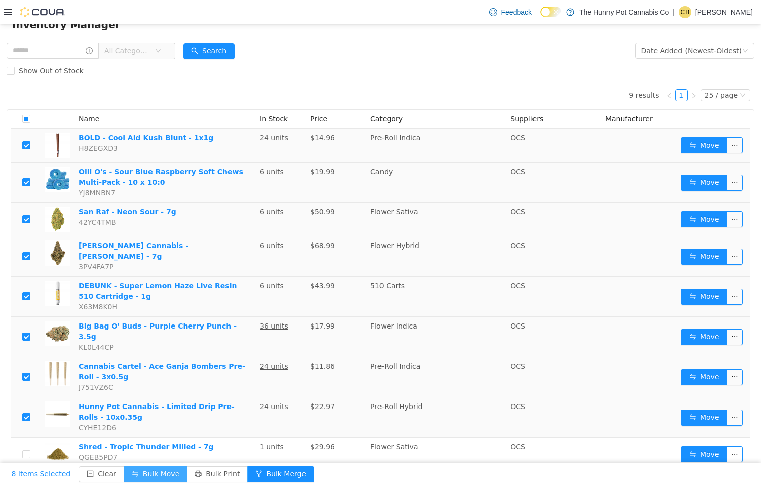
click at [159, 472] on button "Bulk Move" at bounding box center [155, 475] width 63 height 16
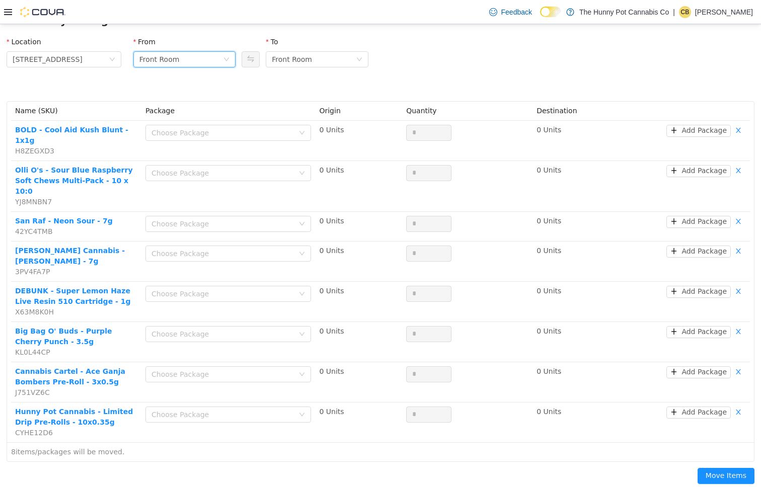
click at [208, 54] on div "Front Room" at bounding box center [181, 59] width 84 height 15
click at [183, 111] on li "Back Room" at bounding box center [184, 112] width 103 height 16
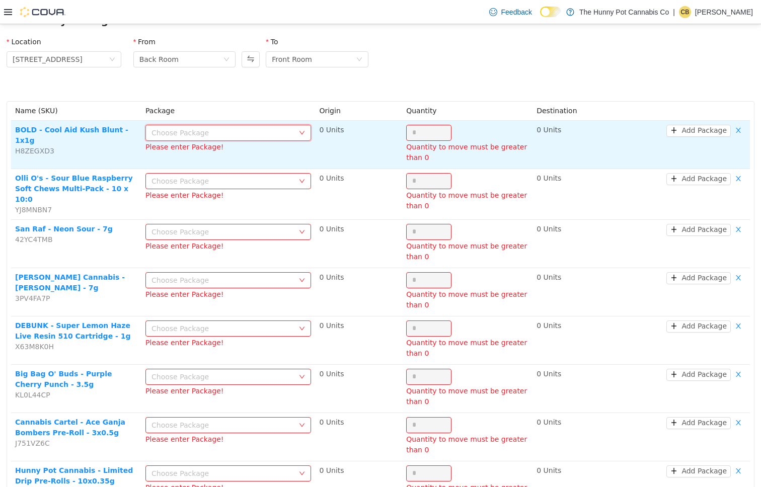
click at [249, 137] on div "Choose Package" at bounding box center [225, 132] width 147 height 15
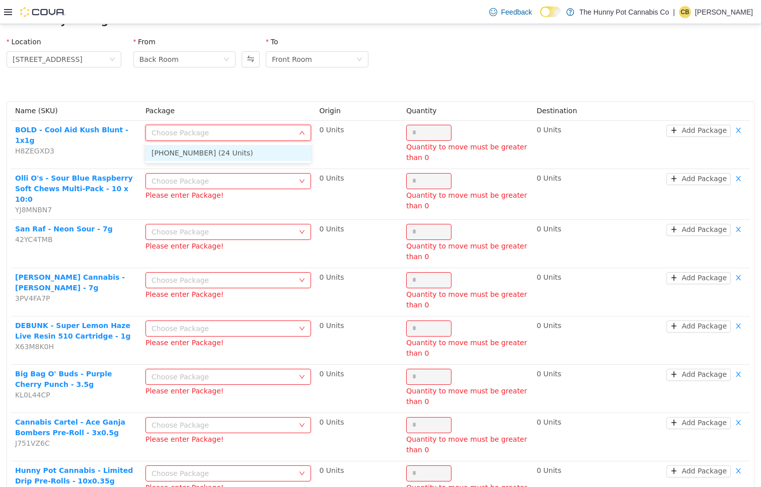
click at [244, 159] on li "3734-2511-01 (24 Units)" at bounding box center [229, 153] width 166 height 16
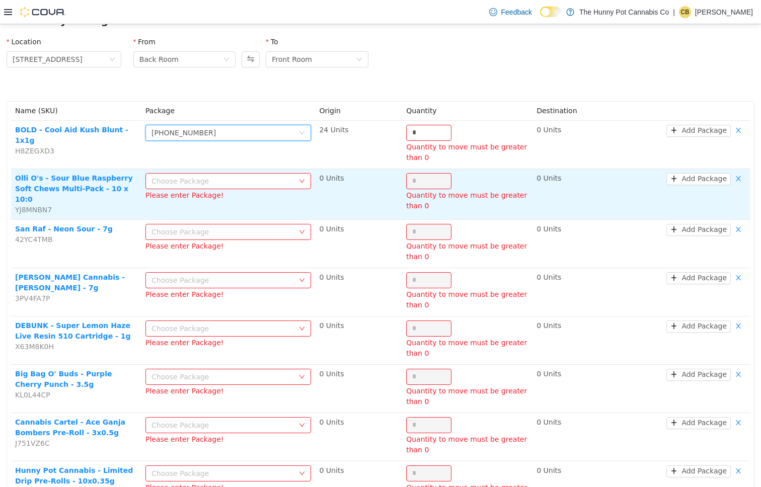
click at [257, 185] on div "Choose Package" at bounding box center [223, 181] width 142 height 10
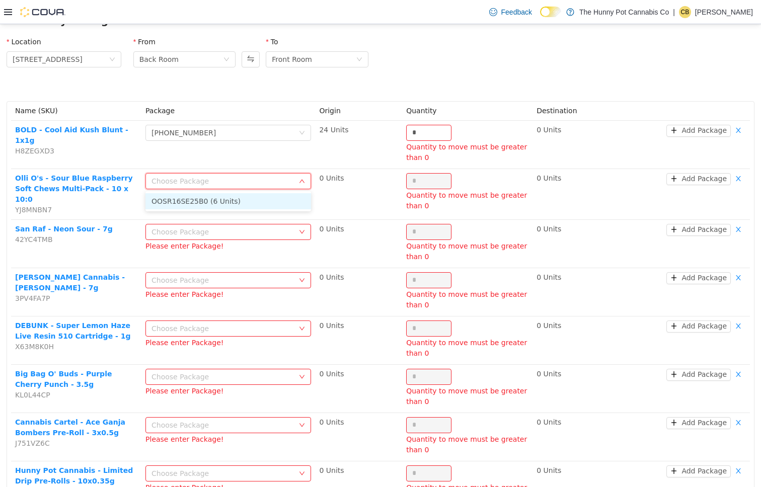
click at [247, 201] on li "OOSR16SE25B0 (6 Units)" at bounding box center [229, 201] width 166 height 16
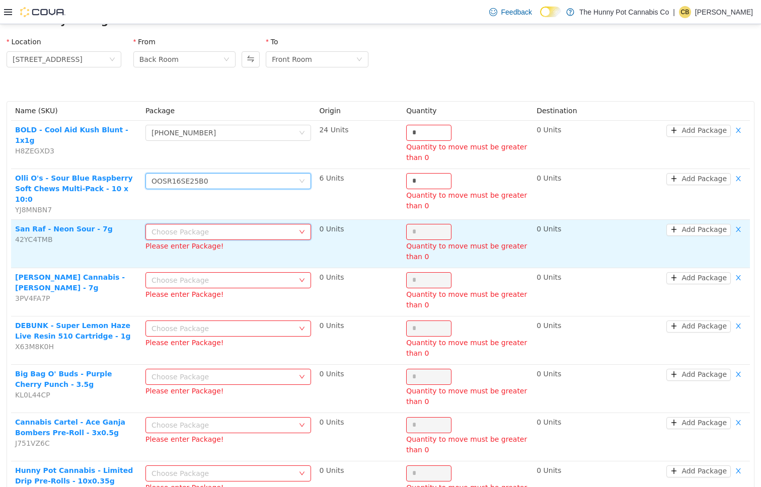
click at [244, 235] on div "Choose Package" at bounding box center [225, 232] width 147 height 15
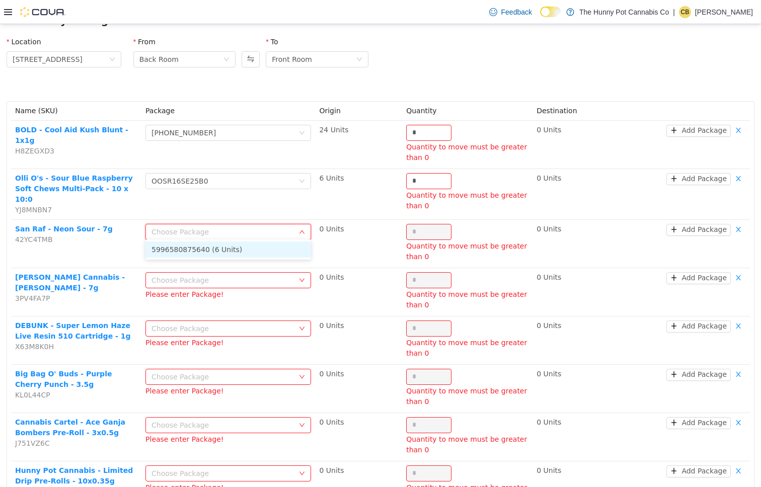
click at [233, 242] on li "5996580875640 (6 Units)" at bounding box center [229, 250] width 166 height 16
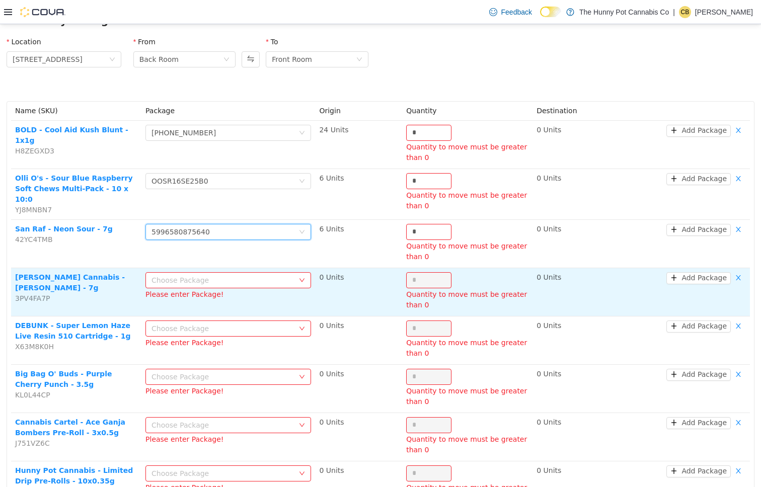
drag, startPoint x: 242, startPoint y: 277, endPoint x: 240, endPoint y: 286, distance: 9.4
click at [242, 277] on div "Choose Package" at bounding box center [223, 280] width 142 height 10
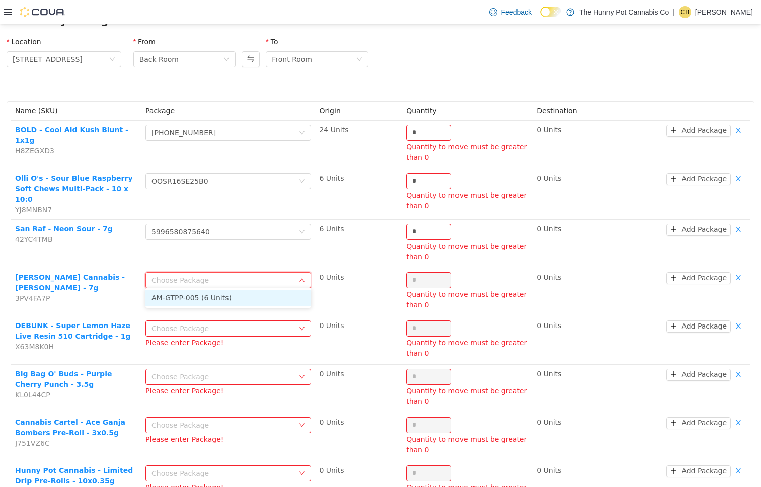
click at [241, 296] on li "AM-GTPP-005 (6 Units)" at bounding box center [229, 298] width 166 height 16
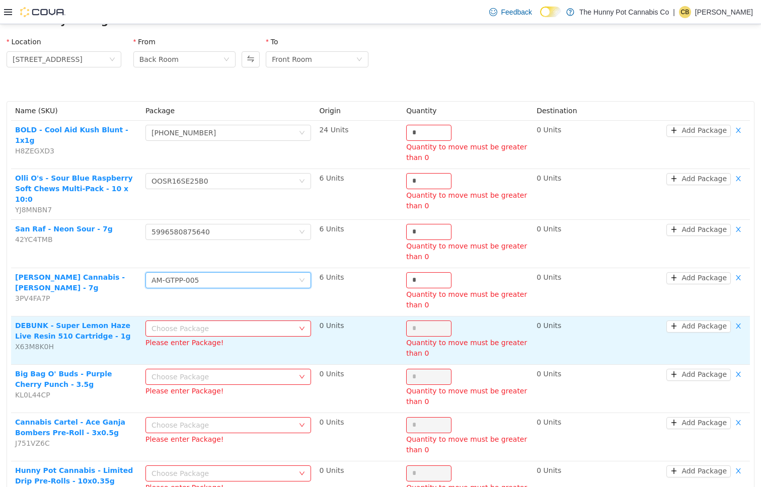
click at [246, 330] on div "Choose Package" at bounding box center [223, 329] width 142 height 10
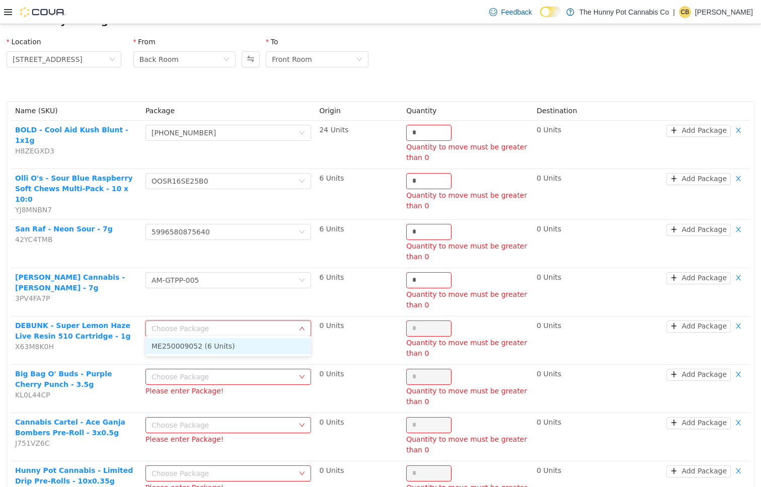
click at [241, 343] on li "ME250009052 (6 Units)" at bounding box center [229, 346] width 166 height 16
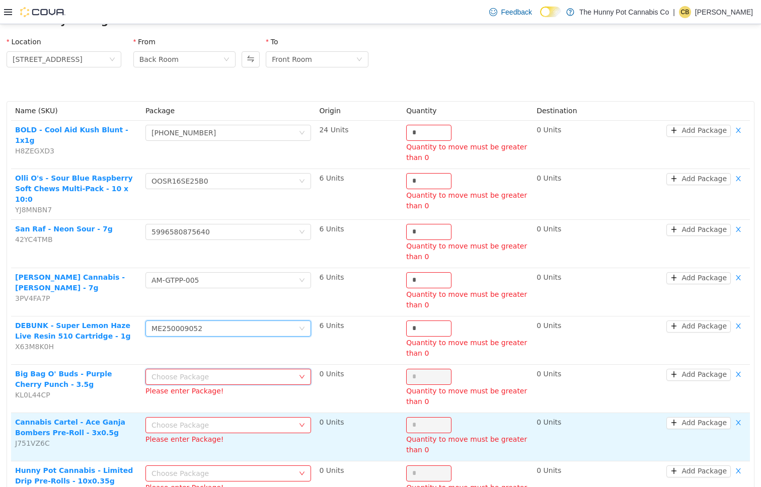
drag, startPoint x: 241, startPoint y: 369, endPoint x: 247, endPoint y: 415, distance: 46.8
click at [241, 371] on div "Choose Package" at bounding box center [225, 377] width 147 height 15
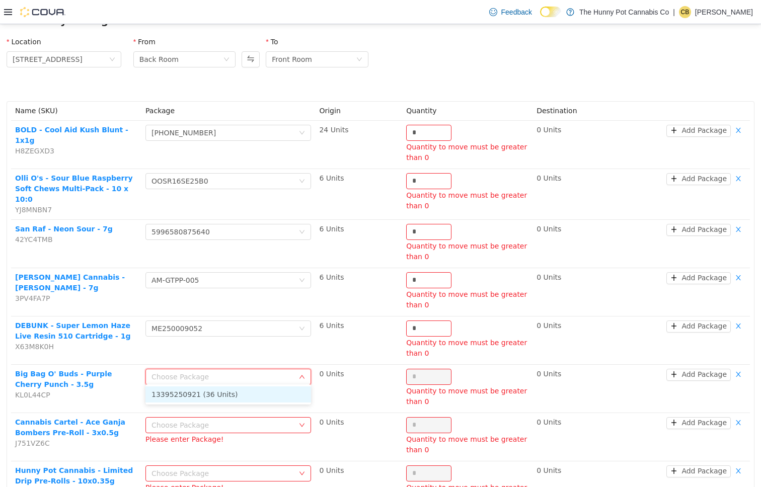
click at [242, 400] on li "13395250921 (36 Units)" at bounding box center [229, 395] width 166 height 16
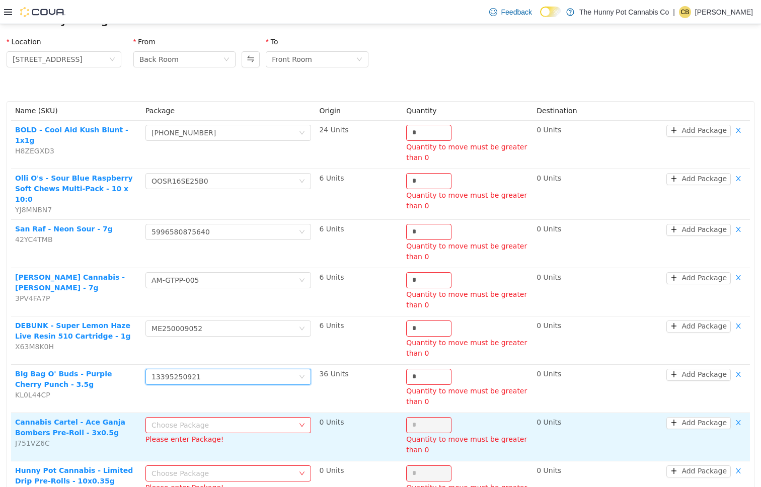
click at [251, 426] on div "Choose Package" at bounding box center [223, 425] width 142 height 10
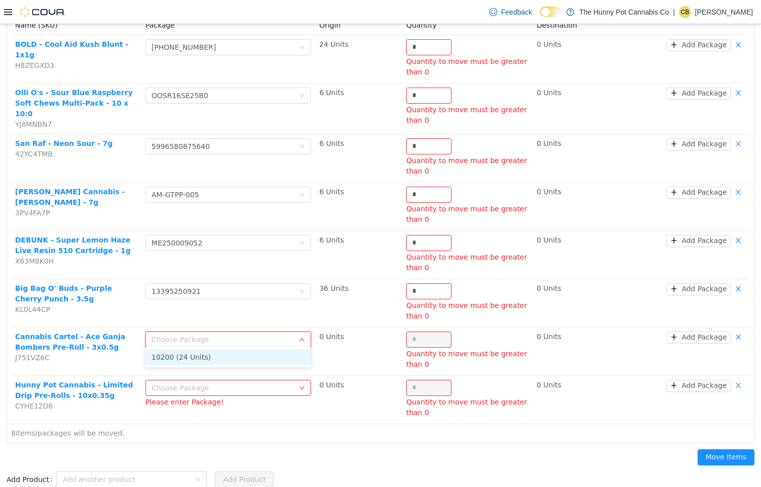
click at [214, 362] on li "10200 (24 Units)" at bounding box center [229, 357] width 166 height 16
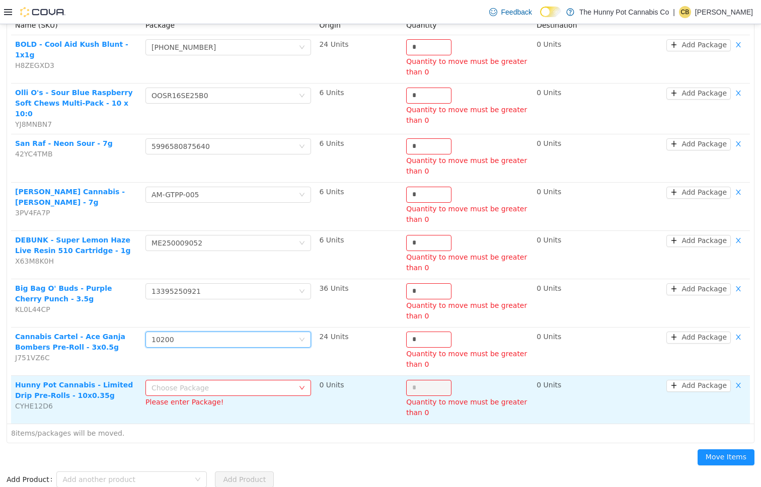
drag, startPoint x: 228, startPoint y: 383, endPoint x: 230, endPoint y: 393, distance: 10.4
click at [228, 383] on div "Choose Package" at bounding box center [223, 388] width 142 height 10
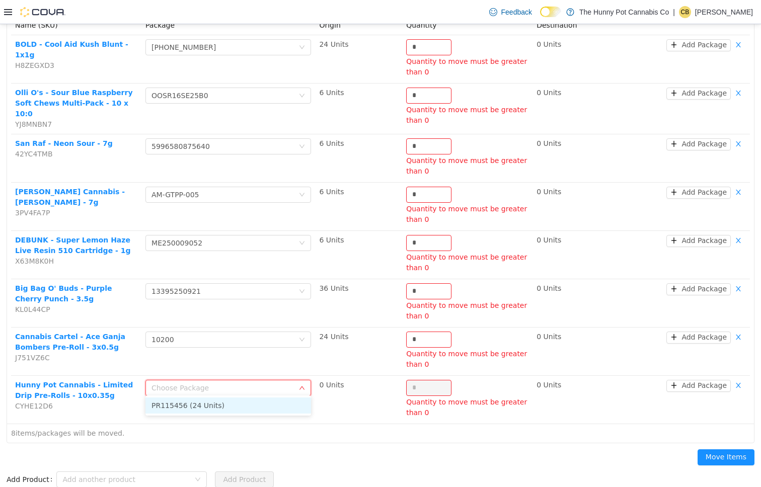
click at [228, 403] on li "PR115456 (24 Units)" at bounding box center [229, 406] width 166 height 16
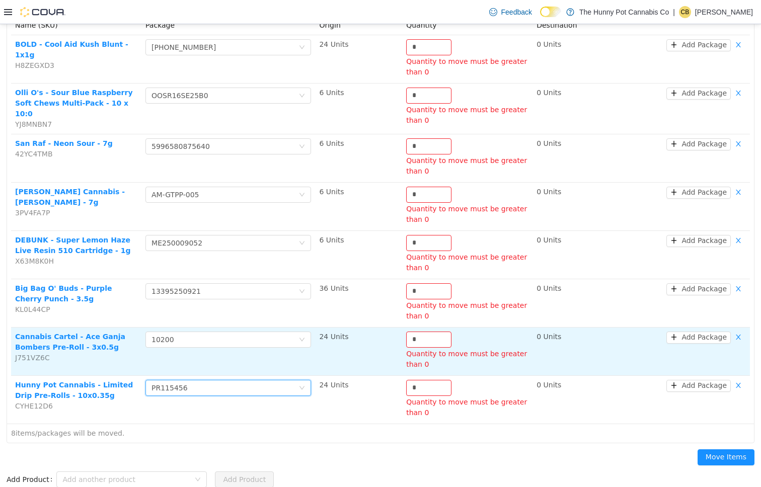
scroll to position [0, 0]
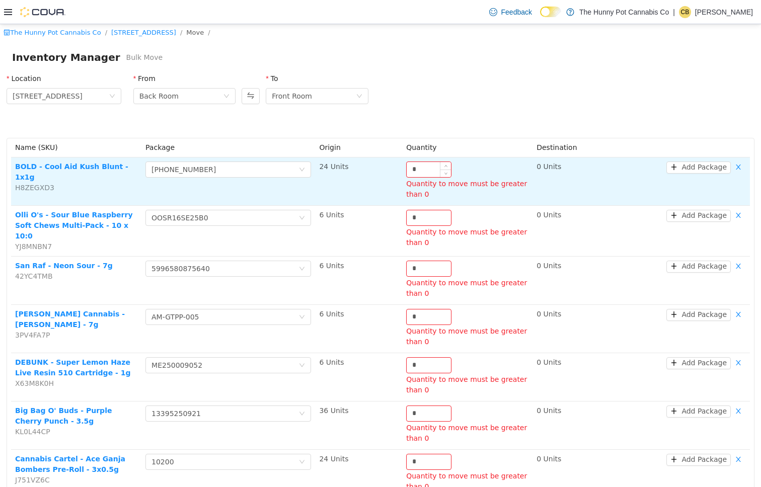
click at [435, 170] on input "*" at bounding box center [429, 169] width 44 height 15
click at [436, 170] on input "*" at bounding box center [429, 169] width 44 height 15
click at [436, 171] on input "*" at bounding box center [429, 169] width 44 height 15
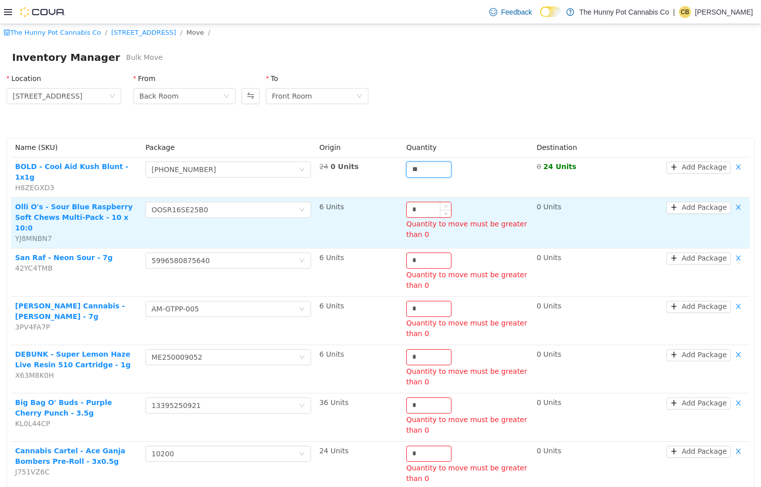
type input "**"
click at [430, 202] on input "*" at bounding box center [429, 209] width 44 height 15
click at [429, 202] on input "*" at bounding box center [429, 209] width 44 height 15
click at [428, 202] on input "*" at bounding box center [429, 209] width 44 height 15
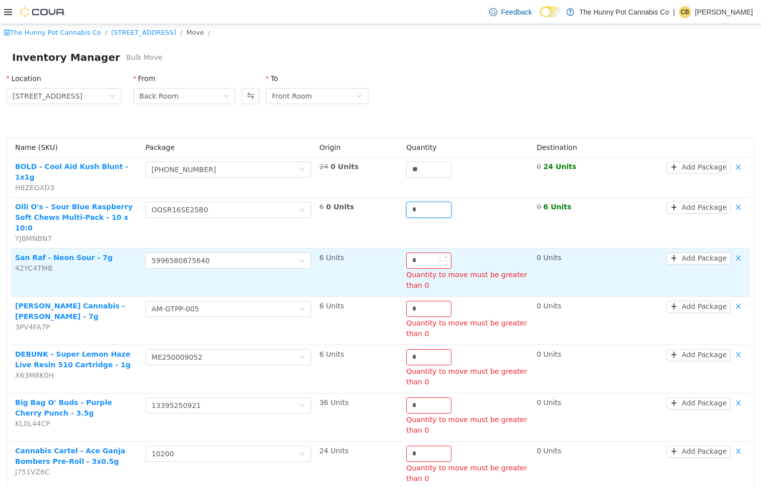
type input "*"
click at [423, 253] on input "*" at bounding box center [429, 260] width 44 height 15
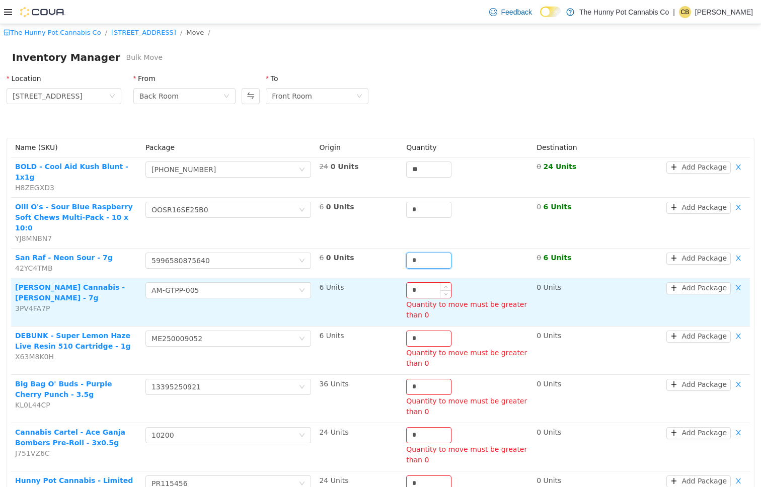
type input "*"
click at [430, 283] on input "*" at bounding box center [429, 290] width 44 height 15
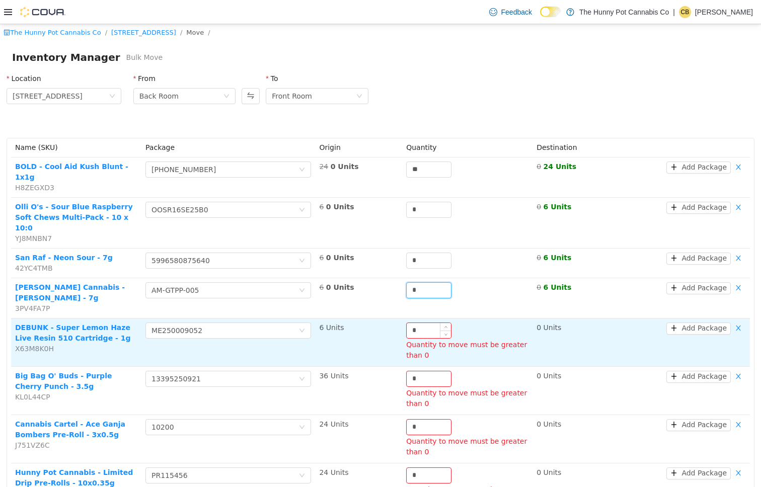
type input "*"
click at [435, 323] on input "*" at bounding box center [429, 330] width 44 height 15
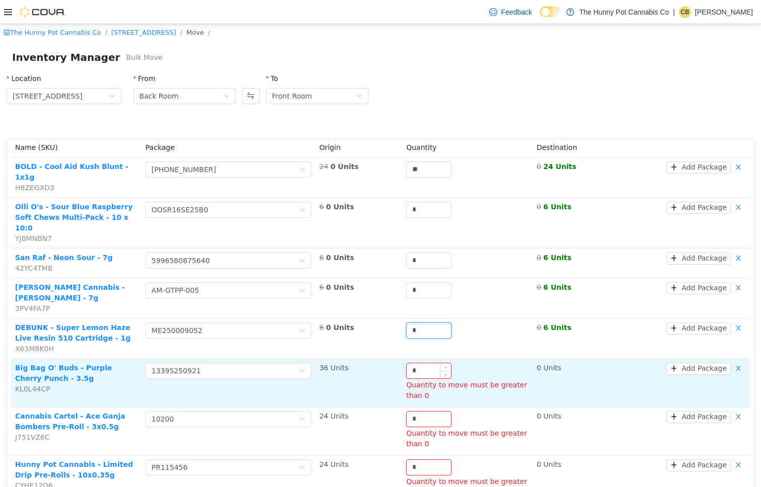
type input "*"
click at [429, 364] on input "*" at bounding box center [429, 371] width 44 height 15
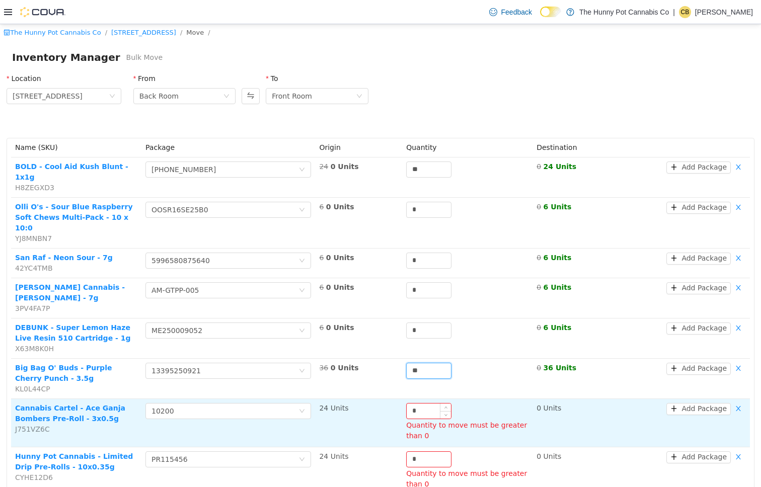
type input "**"
click at [427, 404] on input "*" at bounding box center [429, 411] width 44 height 15
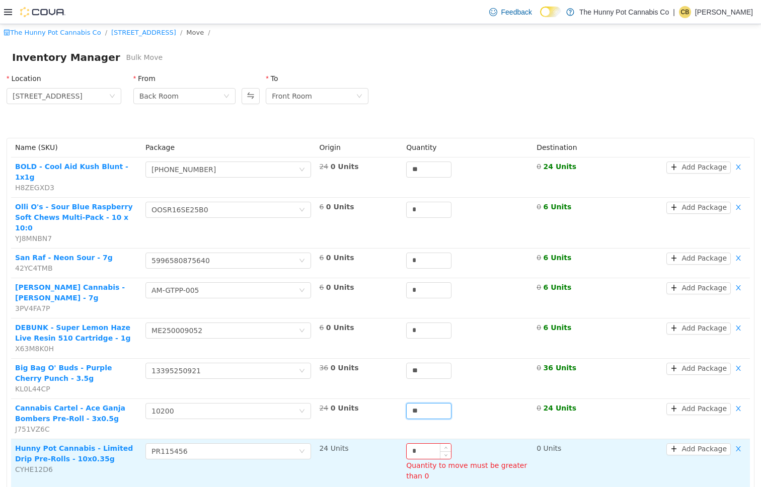
type input "**"
click at [425, 444] on input "*" at bounding box center [429, 451] width 44 height 15
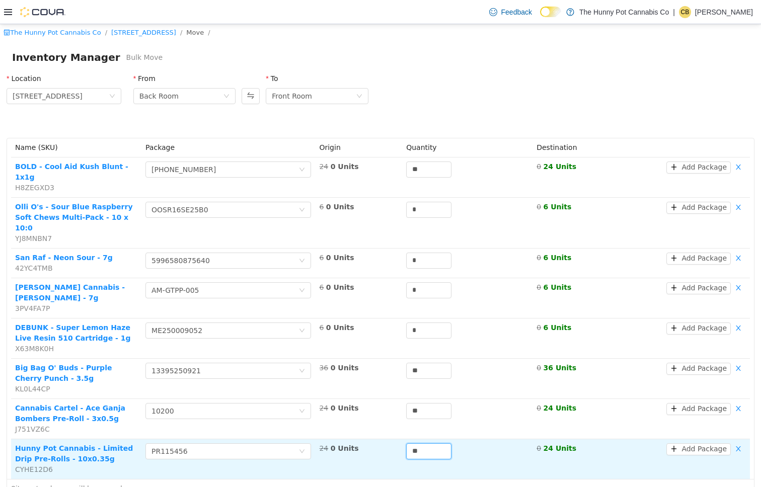
scroll to position [37, 0]
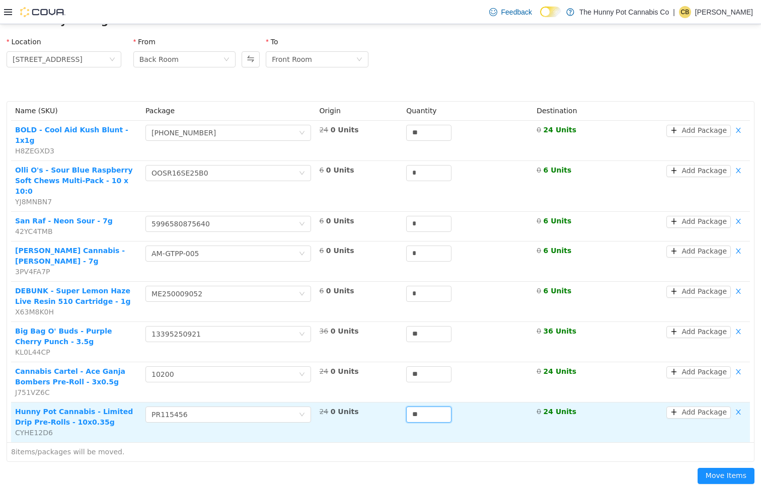
type input "**"
click at [420, 419] on td "**" at bounding box center [467, 423] width 130 height 40
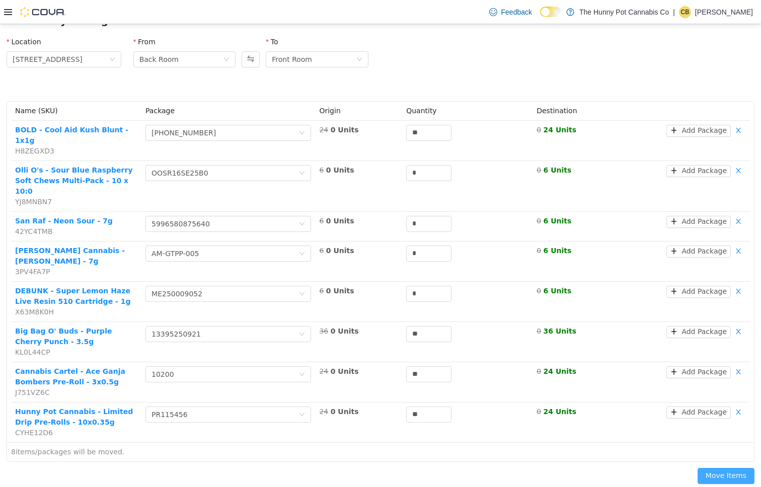
click at [645, 468] on button "Move Items" at bounding box center [726, 476] width 57 height 16
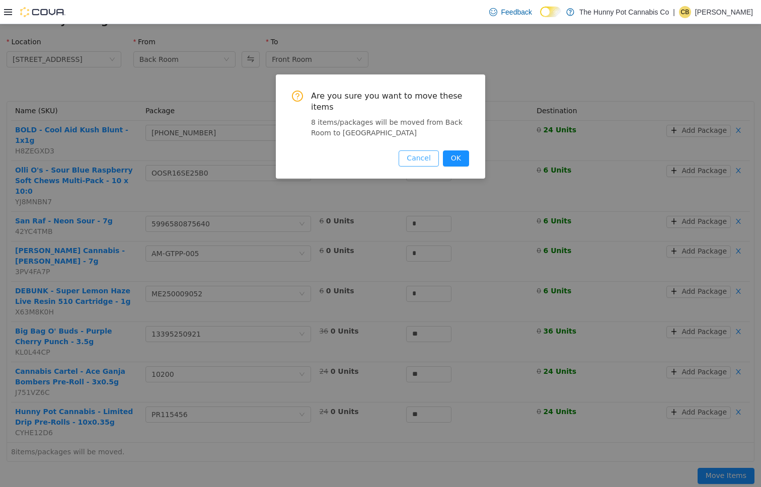
drag, startPoint x: 459, startPoint y: 157, endPoint x: 436, endPoint y: 153, distance: 24.0
click at [459, 157] on button "OK" at bounding box center [456, 159] width 26 height 16
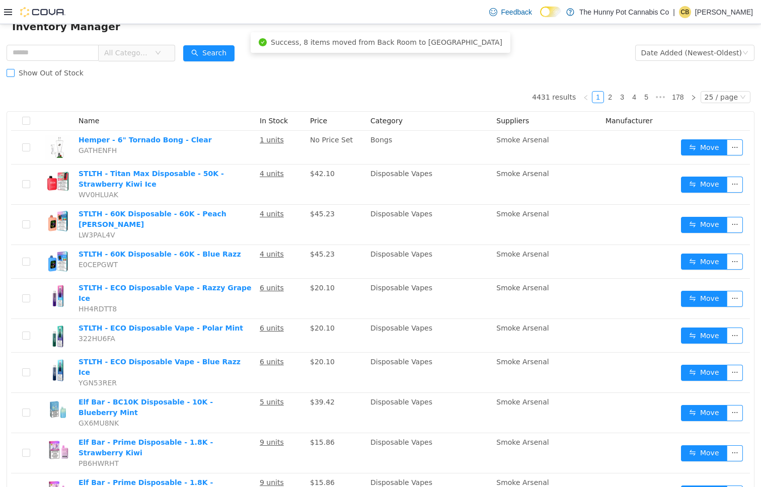
click at [50, 70] on span "Show Out of Stock" at bounding box center [51, 73] width 73 height 8
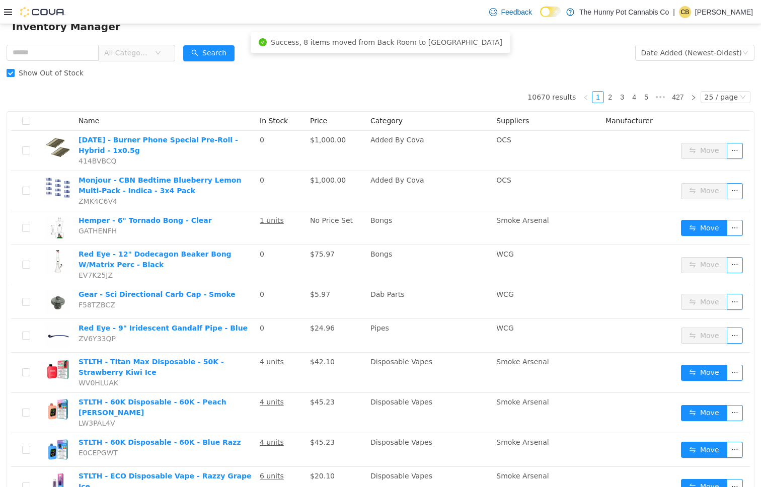
click at [50, 70] on span "Show Out of Stock" at bounding box center [51, 73] width 73 height 8
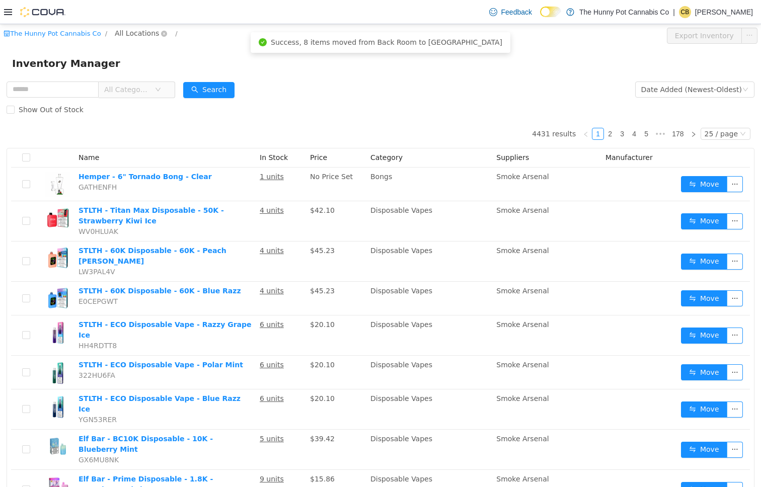
click at [131, 37] on span "All Locations" at bounding box center [137, 33] width 44 height 11
type input "*"
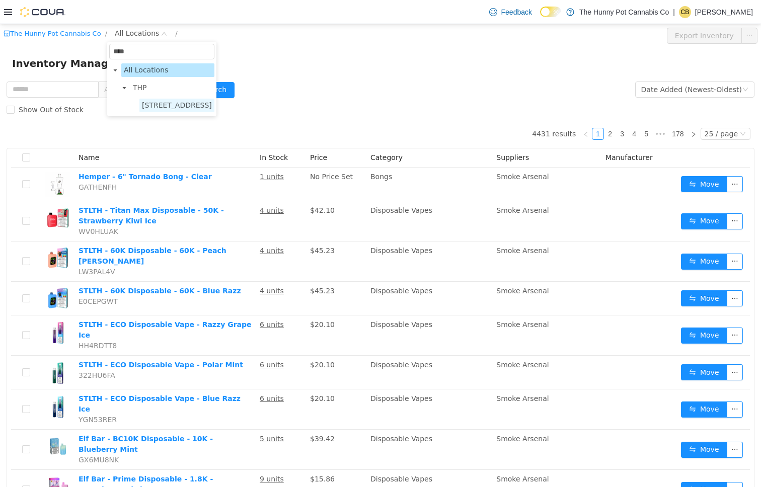
type input "****"
click at [170, 102] on span "[STREET_ADDRESS]" at bounding box center [177, 105] width 70 height 8
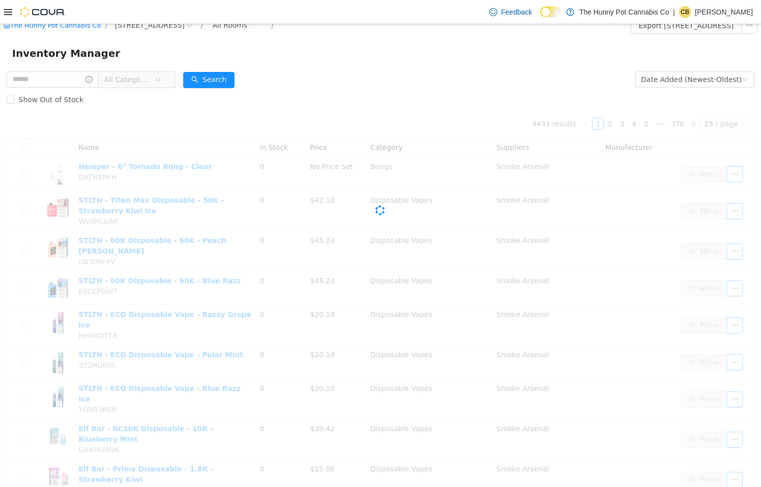
scroll to position [12, 0]
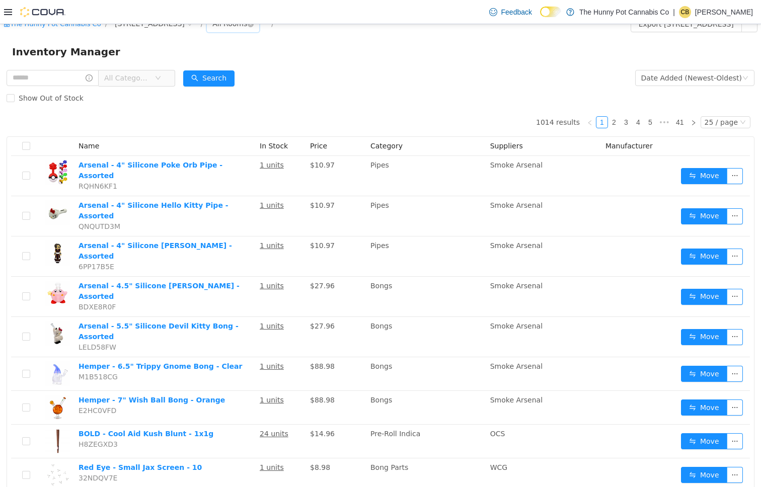
click at [236, 28] on div "All Rooms" at bounding box center [229, 23] width 35 height 15
drag, startPoint x: 240, startPoint y: 77, endPoint x: 256, endPoint y: 79, distance: 16.2
click at [240, 77] on li "Back Room" at bounding box center [248, 76] width 60 height 16
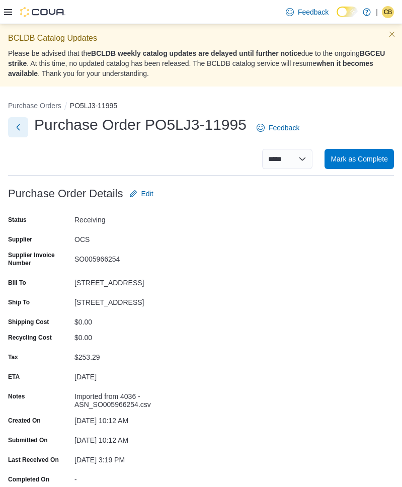
click at [16, 121] on button "Next" at bounding box center [18, 127] width 20 height 20
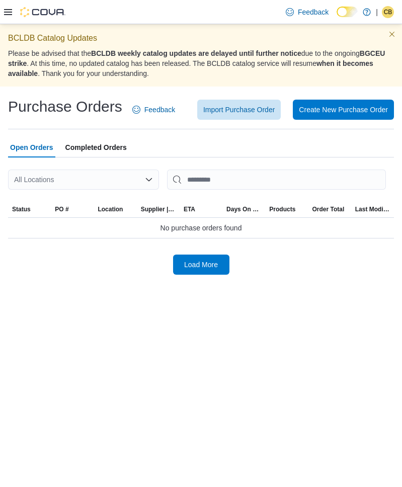
click at [112, 178] on div "All Locations" at bounding box center [83, 180] width 151 height 20
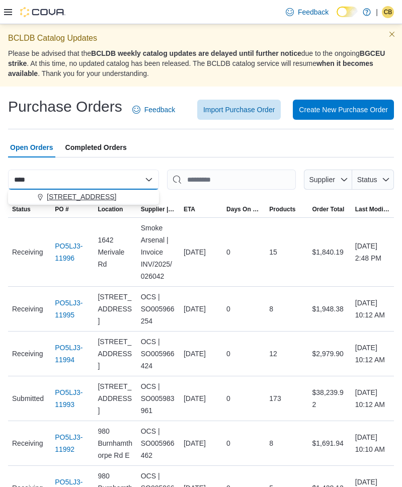
type input "****"
click at [116, 196] on span "[STREET_ADDRESS]" at bounding box center [81, 197] width 69 height 10
